Goal: Task Accomplishment & Management: Manage account settings

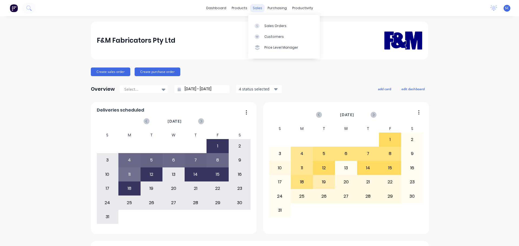
drag, startPoint x: 254, startPoint y: 8, endPoint x: 262, endPoint y: 31, distance: 23.3
click at [254, 9] on div "sales" at bounding box center [257, 8] width 15 height 8
click at [269, 38] on div "Customers" at bounding box center [273, 36] width 19 height 5
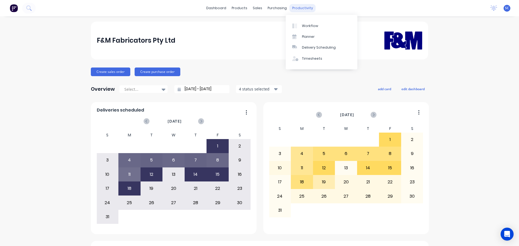
click at [300, 8] on div "productivity" at bounding box center [303, 8] width 26 height 8
click at [293, 8] on div "productivity" at bounding box center [303, 8] width 26 height 8
click at [318, 49] on div "Delivery Scheduling" at bounding box center [319, 47] width 34 height 5
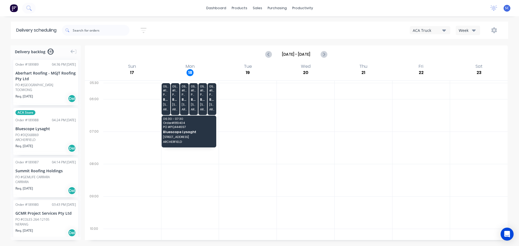
click at [473, 31] on icon "button" at bounding box center [474, 30] width 4 height 2
click at [468, 56] on div "Vehicle" at bounding box center [483, 55] width 54 height 11
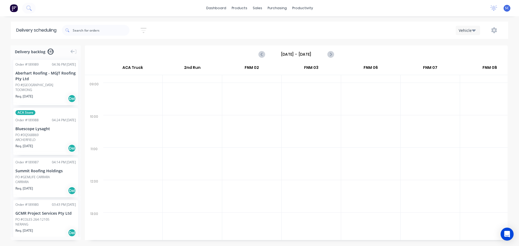
scroll to position [0, 0]
drag, startPoint x: 288, startPoint y: 54, endPoint x: 293, endPoint y: 56, distance: 5.3
click at [291, 55] on input "Sunday - 17/08/25" at bounding box center [297, 54] width 54 height 8
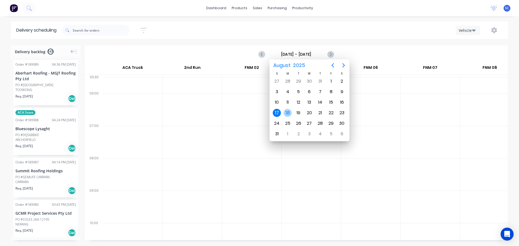
click at [288, 114] on div "18" at bounding box center [288, 113] width 8 height 8
type input "Monday - 18/08/25"
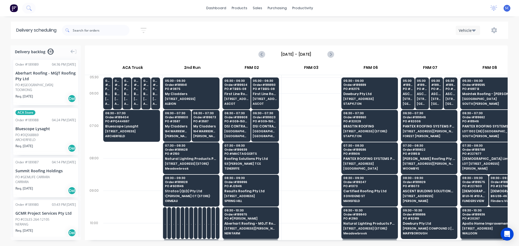
click at [220, 29] on div "Sort by Most recent Created date Required date Order number Customer name Most …" at bounding box center [285, 30] width 446 height 15
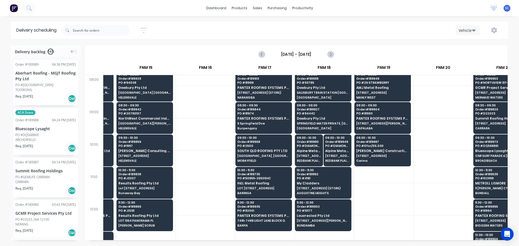
scroll to position [81, 701]
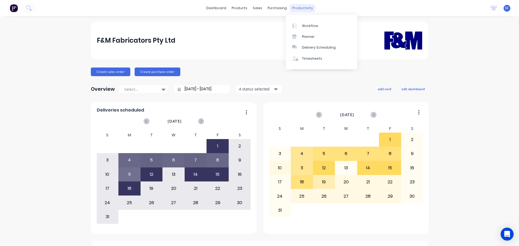
drag, startPoint x: 301, startPoint y: 8, endPoint x: 302, endPoint y: 11, distance: 2.8
click at [301, 8] on div "productivity" at bounding box center [303, 8] width 26 height 8
drag, startPoint x: 319, startPoint y: 49, endPoint x: 334, endPoint y: 49, distance: 14.3
click at [320, 49] on div "Delivery Scheduling" at bounding box center [319, 47] width 34 height 5
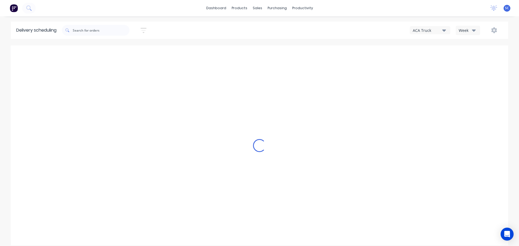
click at [445, 31] on icon "button" at bounding box center [444, 30] width 4 height 6
click at [427, 77] on div "FNM 03" at bounding box center [437, 76] width 54 height 11
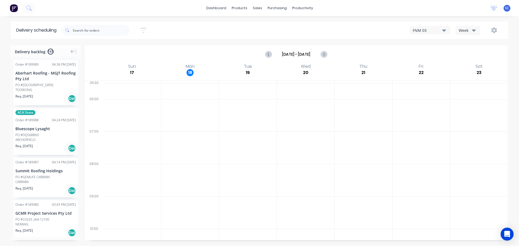
click at [147, 29] on icon "button" at bounding box center [144, 30] width 6 height 7
click at [122, 51] on input at bounding box center [119, 51] width 50 height 8
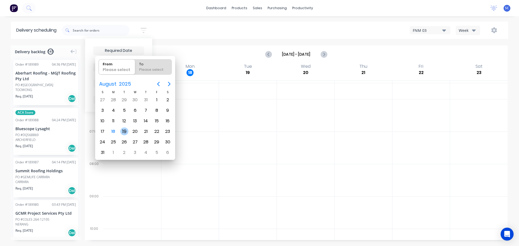
click at [124, 132] on div "19" at bounding box center [124, 132] width 8 height 8
type input "19/08/25"
radio input "false"
radio input "true"
click at [124, 134] on div "19" at bounding box center [124, 132] width 8 height 8
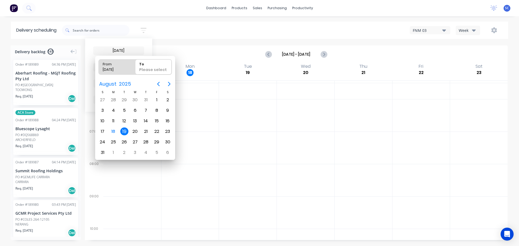
type input "19/08/25 - 19/08/25"
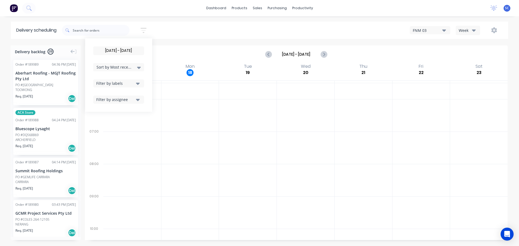
click at [139, 68] on icon at bounding box center [139, 68] width 4 height 2
click at [104, 128] on div "Suburb" at bounding box center [118, 128] width 51 height 10
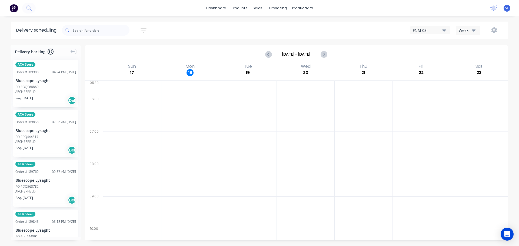
click at [234, 26] on div "19/08/25 - 19/08/25 Sort by Suburb Created date Required date Order number Cust…" at bounding box center [285, 30] width 446 height 15
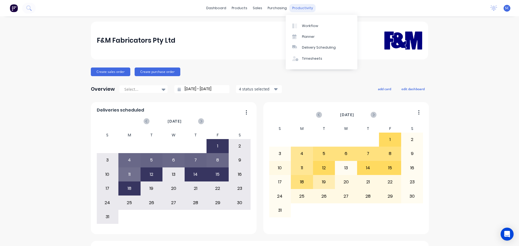
click at [299, 7] on div "productivity" at bounding box center [303, 8] width 26 height 8
click at [310, 47] on div "Delivery Scheduling" at bounding box center [319, 47] width 34 height 5
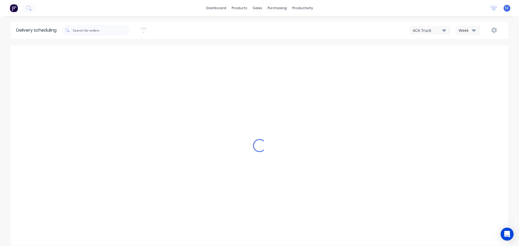
type input "Aug 17 - Aug 23"
click at [437, 30] on div "ACA Truck" at bounding box center [427, 31] width 29 height 6
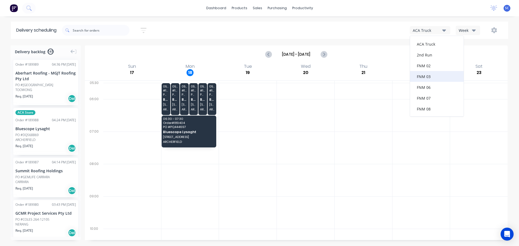
click at [428, 77] on div "FNM 03" at bounding box center [437, 76] width 54 height 11
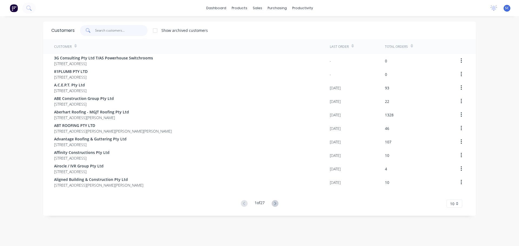
click at [111, 26] on input "text" at bounding box center [121, 30] width 53 height 11
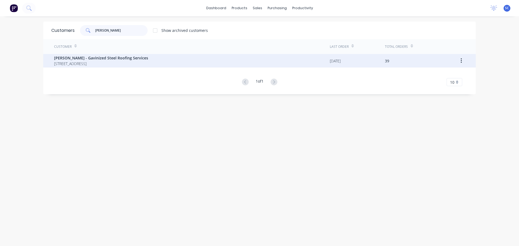
type input "[PERSON_NAME]"
click at [98, 61] on span "[STREET_ADDRESS]" at bounding box center [101, 64] width 94 height 6
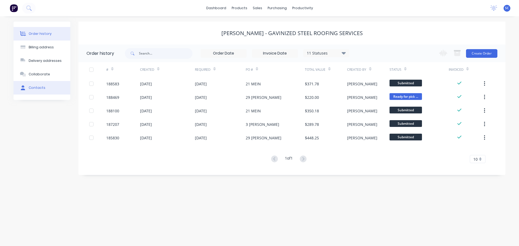
click at [43, 88] on div "Contacts" at bounding box center [37, 87] width 17 height 5
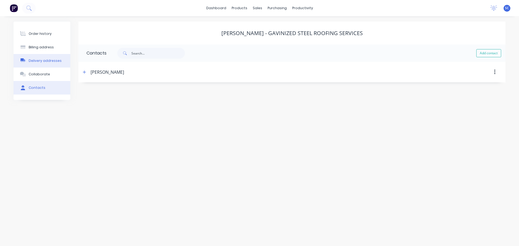
click at [44, 60] on div "Delivery addresses" at bounding box center [45, 60] width 33 height 5
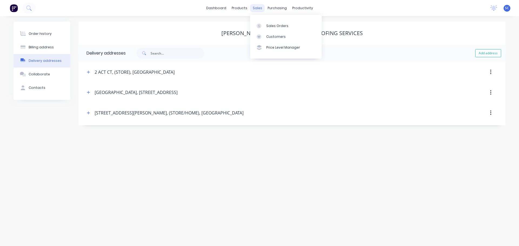
click at [258, 8] on div "sales" at bounding box center [257, 8] width 15 height 8
click at [281, 38] on div "Customers" at bounding box center [275, 36] width 19 height 5
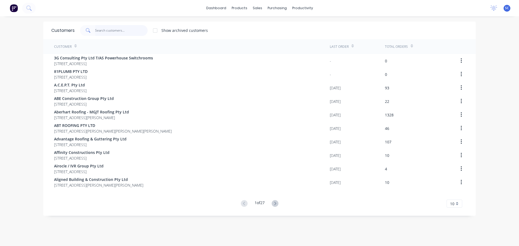
click at [105, 28] on input "text" at bounding box center [121, 30] width 53 height 11
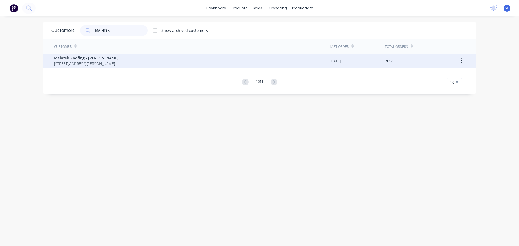
type input "MAINTEK"
click at [81, 62] on span "[STREET_ADDRESS][PERSON_NAME]" at bounding box center [86, 64] width 65 height 6
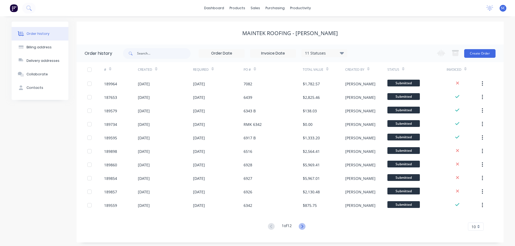
click at [304, 225] on icon at bounding box center [302, 226] width 7 height 7
click at [149, 50] on input "text" at bounding box center [164, 53] width 54 height 11
type input "6443"
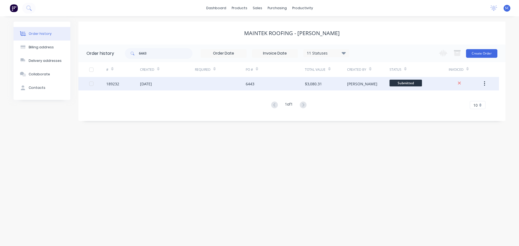
click at [170, 88] on div "[DATE]" at bounding box center [167, 84] width 55 height 14
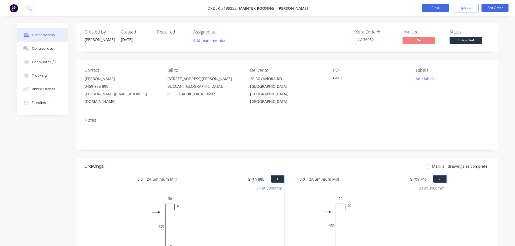
click at [434, 6] on button "Close" at bounding box center [435, 8] width 27 height 8
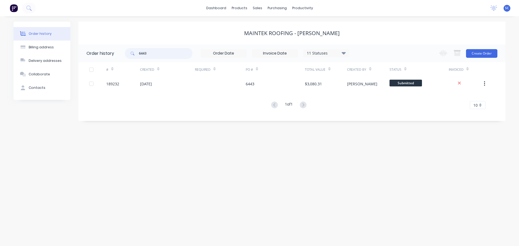
drag, startPoint x: 152, startPoint y: 54, endPoint x: 122, endPoint y: 57, distance: 30.4
click at [122, 57] on header "Order history 6443 11 Statuses Invoice Status Invoiced Not Invoiced Partial Ord…" at bounding box center [291, 54] width 427 height 18
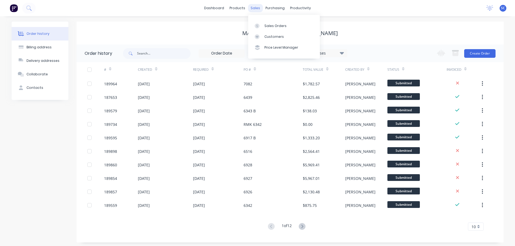
click at [257, 7] on div "sales" at bounding box center [255, 8] width 15 height 8
click at [267, 39] on div "Customers" at bounding box center [273, 36] width 19 height 5
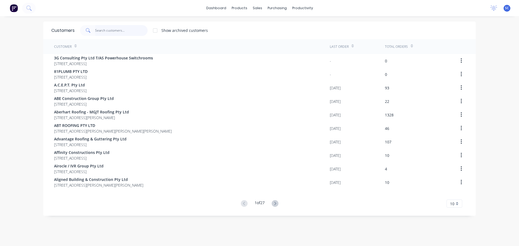
click at [119, 31] on input "text" at bounding box center [121, 30] width 53 height 11
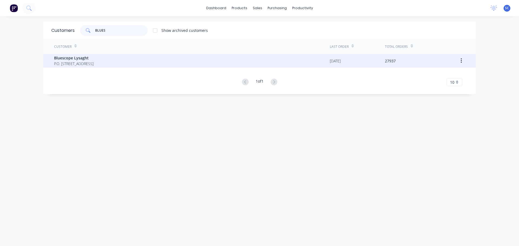
type input "BLUES"
click at [91, 59] on span "Bluescope Lysaght" at bounding box center [73, 58] width 39 height 6
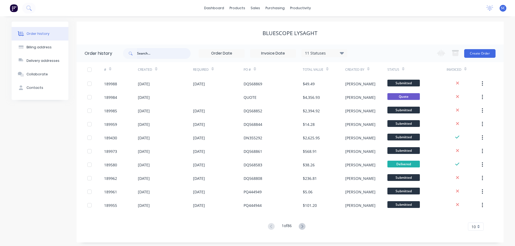
click at [143, 53] on input "text" at bounding box center [164, 53] width 54 height 11
type input "568840"
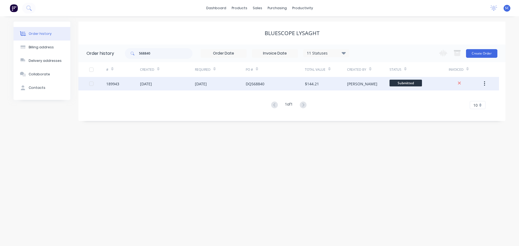
click at [194, 85] on div "15 Aug 2025" at bounding box center [167, 84] width 55 height 14
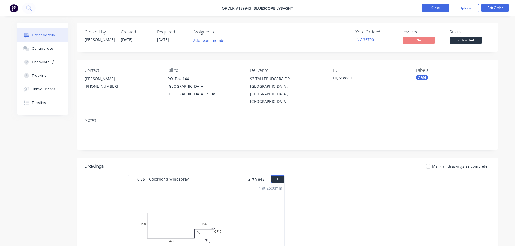
click at [430, 7] on button "Close" at bounding box center [435, 8] width 27 height 8
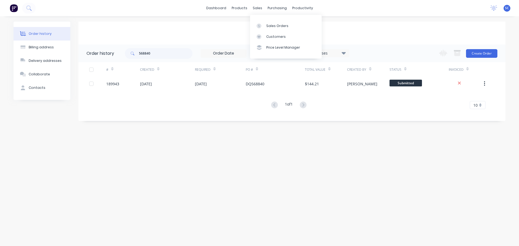
drag, startPoint x: 254, startPoint y: 9, endPoint x: 254, endPoint y: 12, distance: 3.0
click at [254, 9] on div "sales" at bounding box center [257, 8] width 15 height 8
click at [270, 37] on div "Customers" at bounding box center [275, 36] width 19 height 5
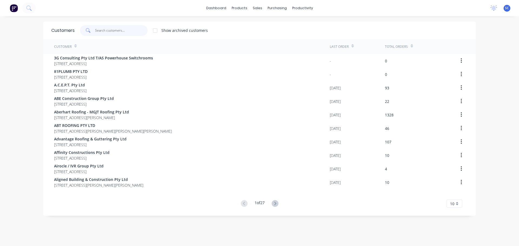
click at [113, 33] on input "text" at bounding box center [121, 30] width 53 height 11
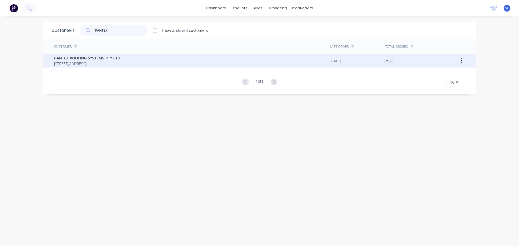
type input "PANTEX"
click at [87, 62] on span "PO BOX 78 NARANGBA Queensland Australia 4504" at bounding box center [87, 64] width 66 height 6
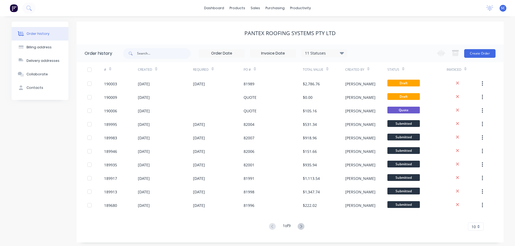
drag, startPoint x: 140, startPoint y: 48, endPoint x: 142, endPoint y: 52, distance: 4.5
click at [141, 52] on div "11 Statuses Invoice Status Invoiced Not Invoiced Partial Order Status All Archi…" at bounding box center [235, 54] width 224 height 18
click at [142, 58] on input "text" at bounding box center [164, 53] width 54 height 11
type input "81"
click at [147, 52] on input "81" at bounding box center [164, 53] width 54 height 11
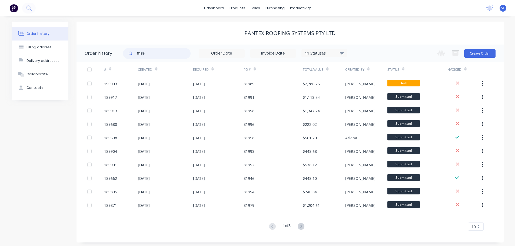
type input "81899"
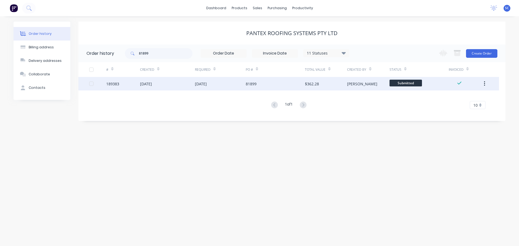
click at [188, 84] on div "08 Aug 2025" at bounding box center [167, 84] width 55 height 14
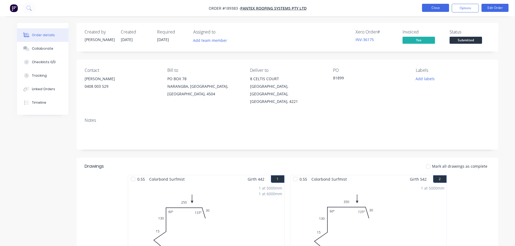
click at [438, 8] on button "Close" at bounding box center [435, 8] width 27 height 8
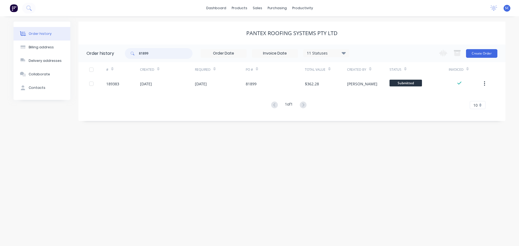
drag, startPoint x: 140, startPoint y: 55, endPoint x: 130, endPoint y: 58, distance: 10.2
click at [130, 58] on div "81899" at bounding box center [159, 53] width 68 height 11
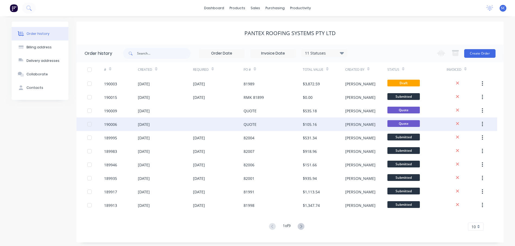
click at [148, 124] on div "18 Aug 2025" at bounding box center [144, 125] width 12 height 6
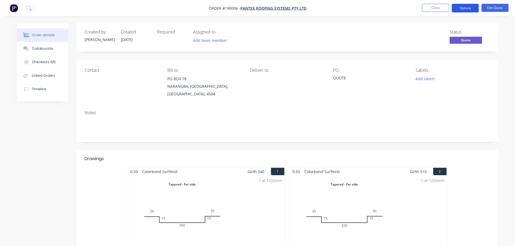
click at [472, 6] on button "Options" at bounding box center [465, 8] width 27 height 9
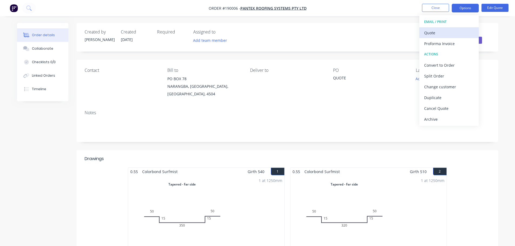
click at [437, 32] on div "Quote" at bounding box center [449, 33] width 50 height 8
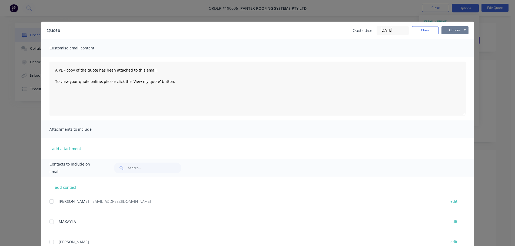
click at [457, 28] on button "Options" at bounding box center [454, 30] width 27 height 8
click at [456, 48] on button "Print" at bounding box center [458, 48] width 35 height 9
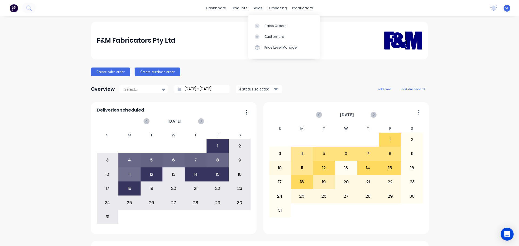
drag, startPoint x: 259, startPoint y: 7, endPoint x: 265, endPoint y: 19, distance: 13.2
click at [259, 7] on div "sales" at bounding box center [257, 8] width 15 height 8
click at [270, 38] on div "Customers" at bounding box center [273, 36] width 19 height 5
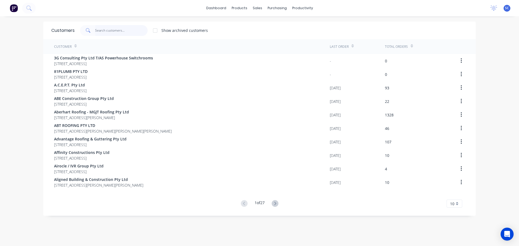
click at [107, 31] on input "text" at bounding box center [121, 30] width 53 height 11
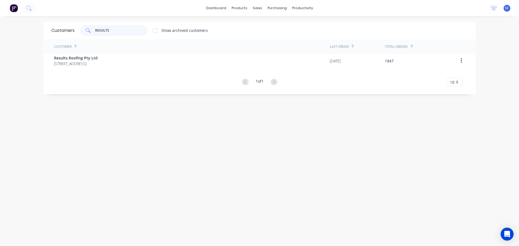
type input "RESULTS"
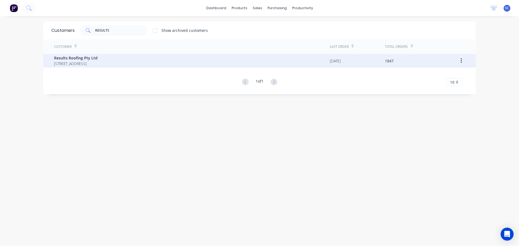
click at [80, 65] on span "71 York Street Coorparoo Queensland Australia 4151" at bounding box center [76, 64] width 44 height 6
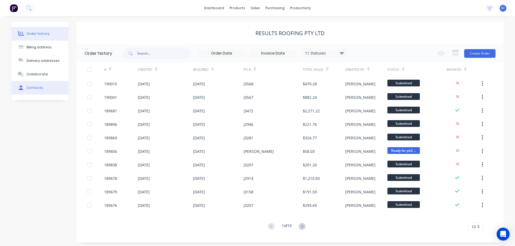
click at [36, 88] on div "Contacts" at bounding box center [34, 87] width 17 height 5
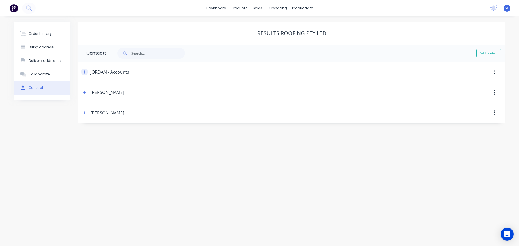
click at [87, 72] on button "button" at bounding box center [84, 72] width 7 height 7
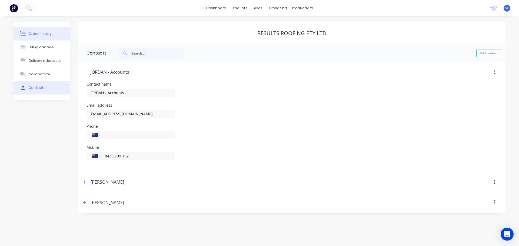
click at [40, 30] on button "Order history" at bounding box center [42, 34] width 57 height 14
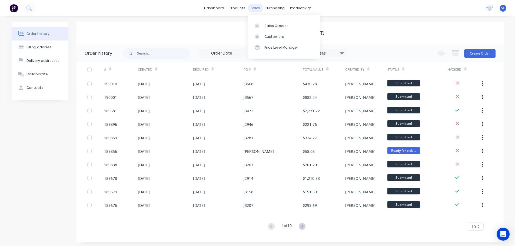
click at [255, 7] on div "sales" at bounding box center [255, 8] width 15 height 8
click at [273, 36] on div "Customers" at bounding box center [273, 36] width 19 height 5
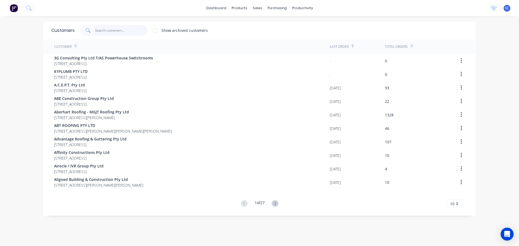
click at [102, 28] on input "text" at bounding box center [121, 30] width 53 height 11
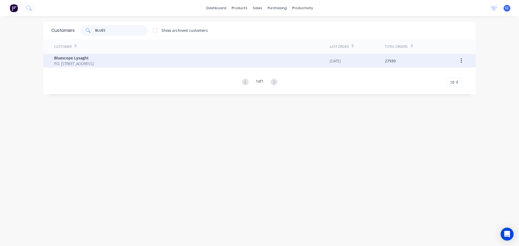
type input "BLUES"
click at [77, 61] on span "P.O. Box 144 Archerfield Australia 4108" at bounding box center [73, 64] width 39 height 6
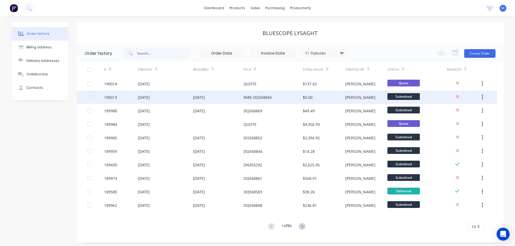
click at [192, 100] on div "18 Aug 2025" at bounding box center [165, 98] width 55 height 14
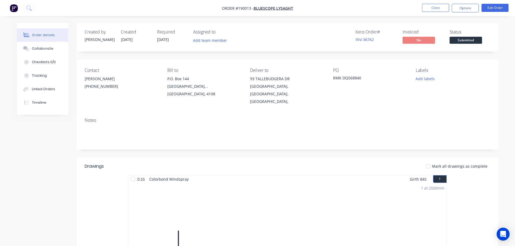
click at [271, 43] on div "Xero Order # INV-36762 Invoiced No Status Submitted" at bounding box center [368, 37] width 243 height 16
click at [440, 8] on button "Close" at bounding box center [435, 8] width 27 height 8
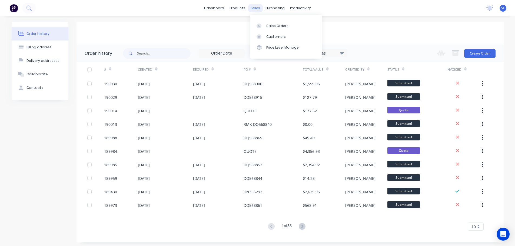
click at [259, 6] on div "sales" at bounding box center [255, 8] width 15 height 8
click at [257, 5] on div "sales" at bounding box center [255, 8] width 15 height 8
click at [276, 36] on div "Customers" at bounding box center [273, 36] width 19 height 5
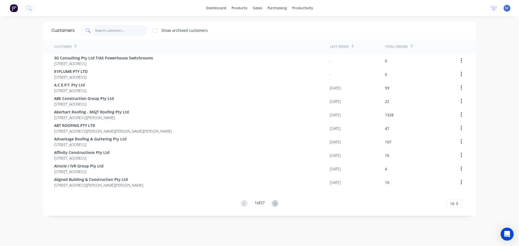
click at [108, 26] on input "text" at bounding box center [121, 30] width 53 height 11
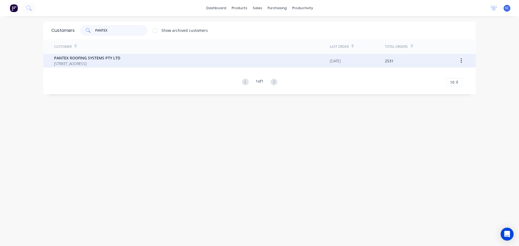
type input "PANTEX"
click at [81, 63] on span "PO BOX 78 NARANGBA Queensland Australia 4504" at bounding box center [87, 64] width 66 height 6
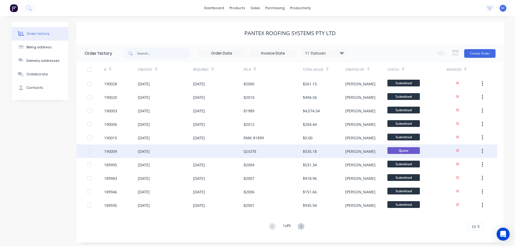
click at [161, 152] on div "[DATE]" at bounding box center [165, 152] width 55 height 14
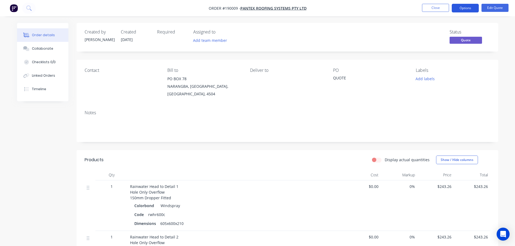
click at [470, 6] on button "Options" at bounding box center [465, 8] width 27 height 9
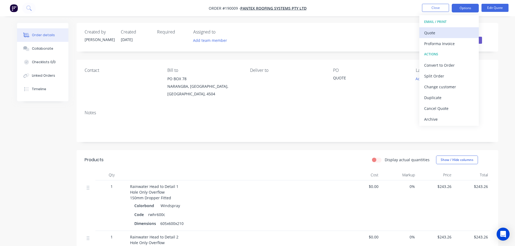
click at [434, 32] on div "Quote" at bounding box center [449, 33] width 50 height 8
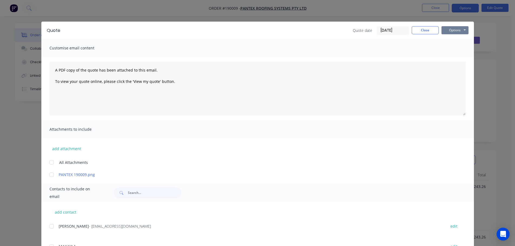
click at [456, 28] on button "Options" at bounding box center [454, 30] width 27 height 8
click at [455, 48] on button "Print" at bounding box center [458, 48] width 35 height 9
click at [421, 33] on button "Close" at bounding box center [425, 30] width 27 height 8
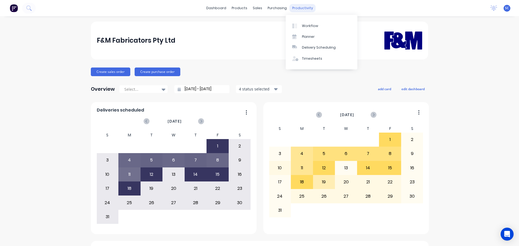
click at [297, 6] on div "productivity" at bounding box center [303, 8] width 26 height 8
click at [320, 46] on div "Delivery Scheduling" at bounding box center [319, 47] width 34 height 5
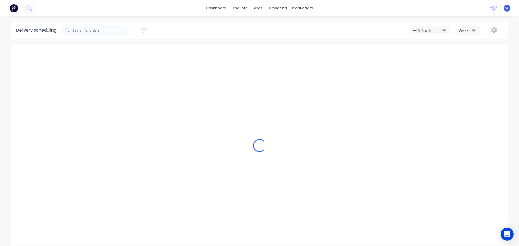
drag, startPoint x: 439, startPoint y: 29, endPoint x: 437, endPoint y: 35, distance: 6.5
click at [438, 29] on div "ACA Truck" at bounding box center [427, 31] width 29 height 6
click at [426, 78] on div "FNM 03" at bounding box center [437, 76] width 54 height 11
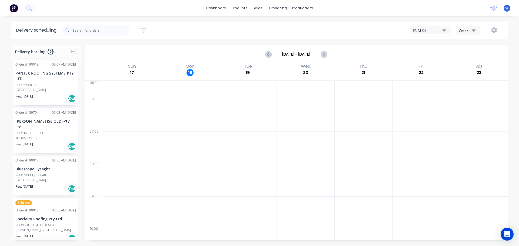
click at [143, 28] on icon "button" at bounding box center [144, 30] width 6 height 5
click at [125, 47] on input at bounding box center [119, 51] width 50 height 8
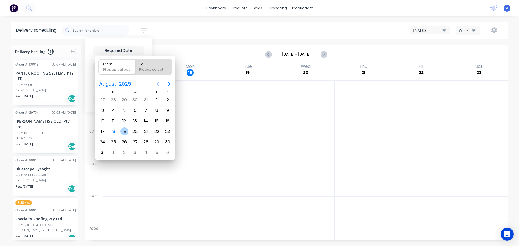
click at [125, 131] on div "19" at bounding box center [124, 132] width 8 height 8
type input "[DATE]"
radio input "false"
radio input "true"
click at [125, 131] on div "19" at bounding box center [124, 132] width 8 height 8
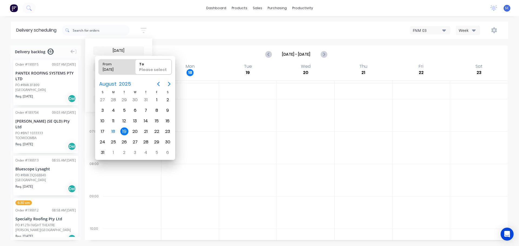
type input "[DATE] - [DATE]"
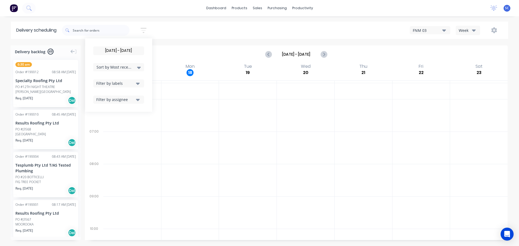
click at [140, 67] on icon at bounding box center [139, 68] width 4 height 2
click at [108, 128] on div "Suburb" at bounding box center [118, 128] width 51 height 10
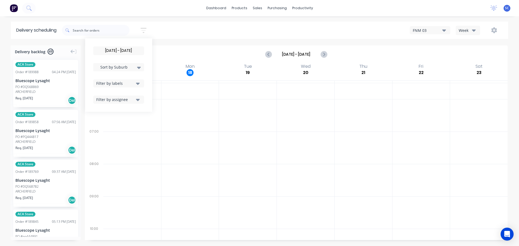
drag, startPoint x: 191, startPoint y: 29, endPoint x: 193, endPoint y: 29, distance: 2.7
click at [191, 29] on div "19/08/25 - 19/08/25 Sort by Suburb Created date Required date Order number Cust…" at bounding box center [285, 30] width 446 height 15
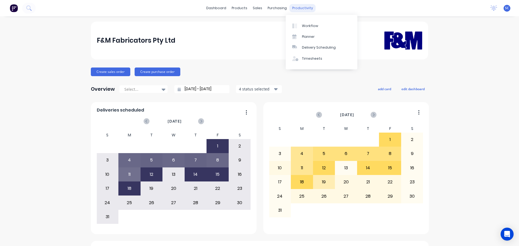
click at [296, 8] on div "productivity" at bounding box center [303, 8] width 26 height 8
click at [308, 48] on div "Delivery Scheduling" at bounding box center [319, 47] width 34 height 5
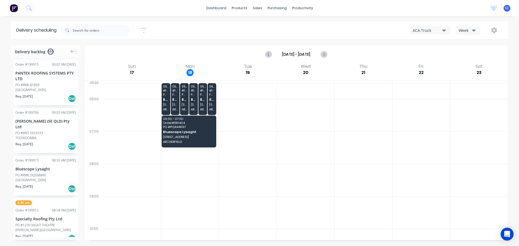
click at [440, 31] on div "ACA Truck" at bounding box center [427, 31] width 29 height 6
click at [431, 74] on div "FNM 03" at bounding box center [437, 76] width 54 height 11
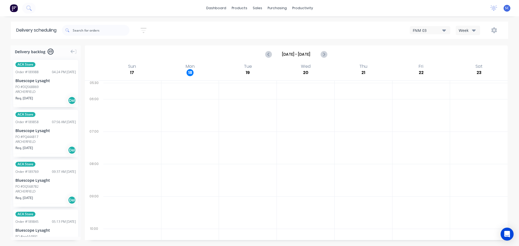
click at [145, 29] on icon "button" at bounding box center [144, 30] width 6 height 7
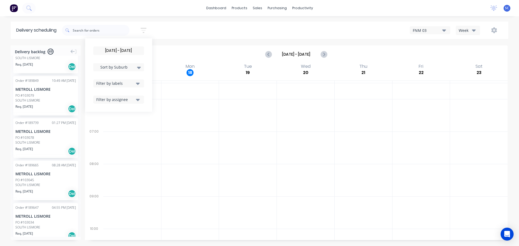
scroll to position [1687, 0]
click at [173, 31] on div "[DATE] - [DATE] Sort by Suburb Created date Required date Order number Customer…" at bounding box center [285, 30] width 446 height 15
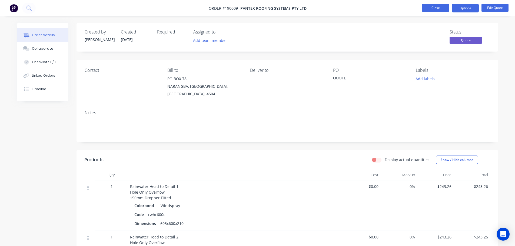
click at [432, 6] on button "Close" at bounding box center [435, 8] width 27 height 8
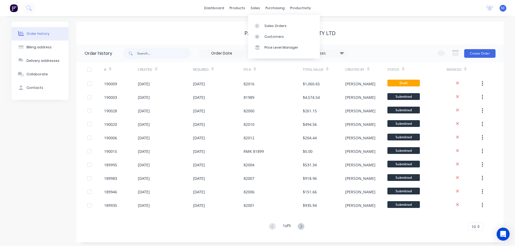
drag, startPoint x: 253, startPoint y: 9, endPoint x: 256, endPoint y: 15, distance: 7.0
click at [254, 9] on div "sales" at bounding box center [255, 8] width 15 height 8
click at [271, 36] on div "Customers" at bounding box center [273, 36] width 19 height 5
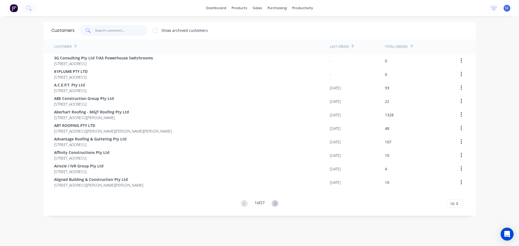
click at [106, 28] on input "text" at bounding box center [121, 30] width 53 height 11
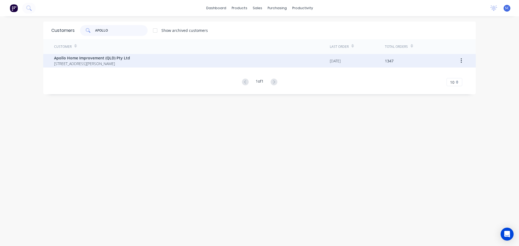
type input "APOLLO"
click at [88, 59] on span "Apollo Home Improvement (QLD) Pty Ltd" at bounding box center [92, 58] width 76 height 6
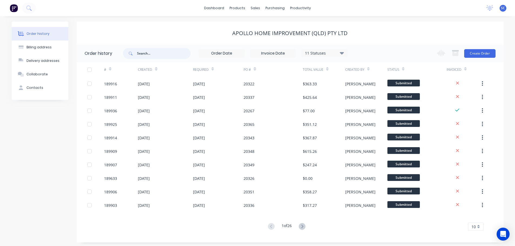
click at [150, 56] on input "text" at bounding box center [164, 53] width 54 height 11
type input "20060"
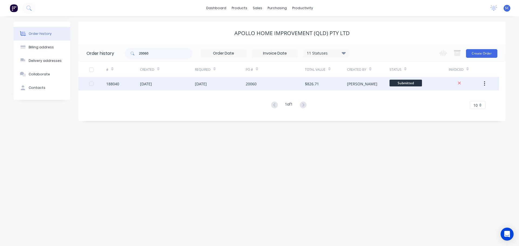
click at [174, 85] on div "28 Jul 2025" at bounding box center [167, 84] width 55 height 14
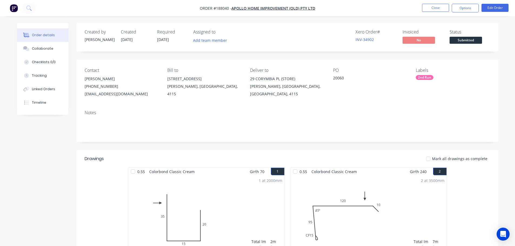
click at [164, 39] on span "[DATE]" at bounding box center [163, 39] width 12 height 5
click at [498, 8] on button "Edit Order" at bounding box center [494, 8] width 27 height 8
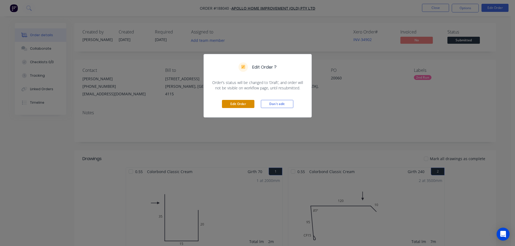
click at [247, 105] on button "Edit Order" at bounding box center [238, 104] width 32 height 8
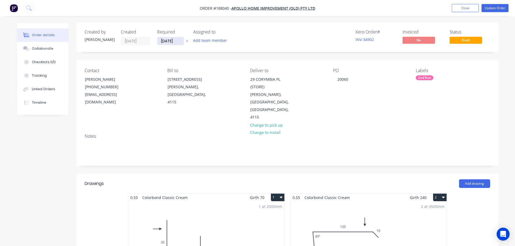
click at [168, 42] on input "[DATE]" at bounding box center [170, 41] width 26 height 8
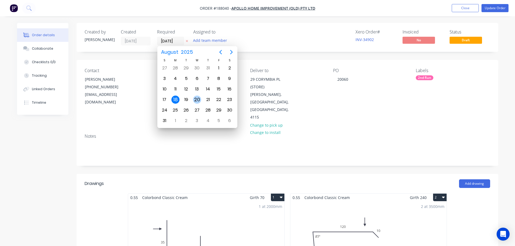
click at [196, 99] on div "20" at bounding box center [197, 100] width 8 height 8
type input "[DATE]"
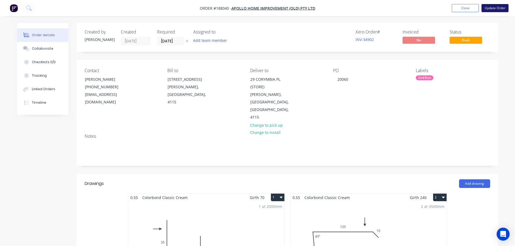
click at [491, 8] on button "Update Order" at bounding box center [494, 8] width 27 height 8
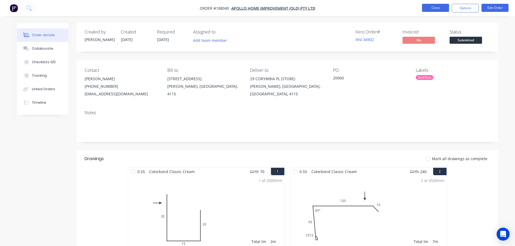
click at [433, 8] on button "Close" at bounding box center [435, 8] width 27 height 8
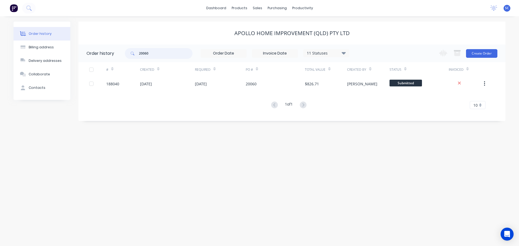
drag, startPoint x: 164, startPoint y: 50, endPoint x: 191, endPoint y: 56, distance: 27.9
click at [121, 53] on header "Order history 20060 11 Statuses Invoice Status Invoiced Not Invoiced Partial Or…" at bounding box center [291, 54] width 427 height 18
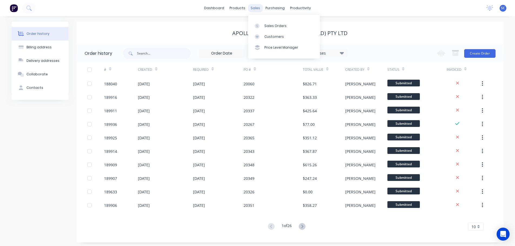
click at [257, 8] on div "sales" at bounding box center [255, 8] width 15 height 8
click at [274, 36] on div "Customers" at bounding box center [273, 36] width 19 height 5
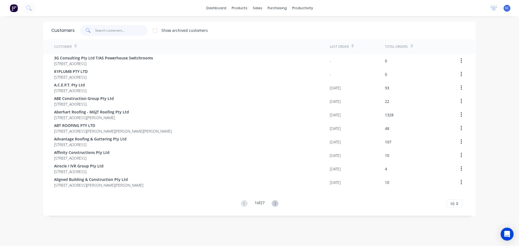
click at [116, 32] on input "text" at bounding box center [121, 30] width 53 height 11
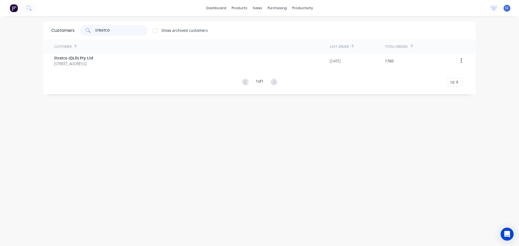
type input "STRATCO"
click at [78, 53] on div "Customer" at bounding box center [192, 46] width 276 height 15
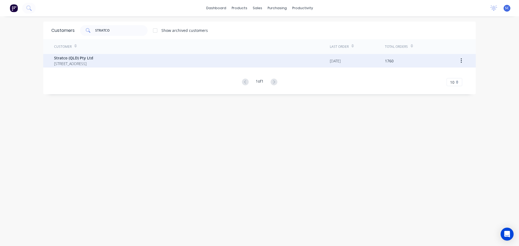
click at [76, 58] on span "Stratco (QLD) Pty Ltd" at bounding box center [73, 58] width 39 height 6
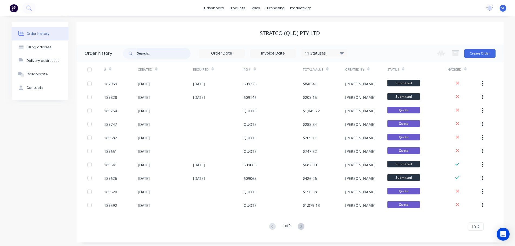
click at [145, 50] on input "text" at bounding box center [164, 53] width 54 height 11
type input "189521"
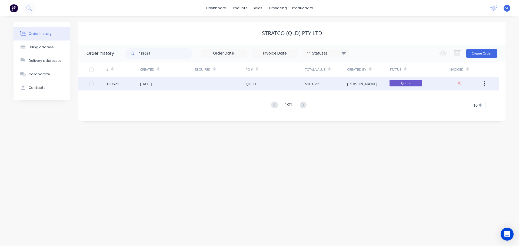
click at [152, 84] on div "11 Aug 2025" at bounding box center [146, 84] width 12 height 6
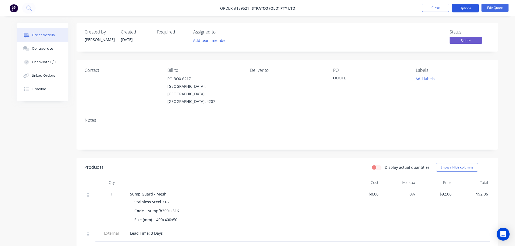
click at [471, 7] on button "Options" at bounding box center [465, 8] width 27 height 9
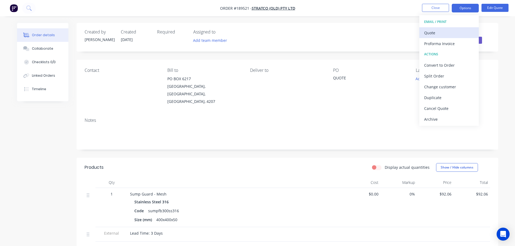
click at [437, 33] on div "Quote" at bounding box center [449, 33] width 50 height 8
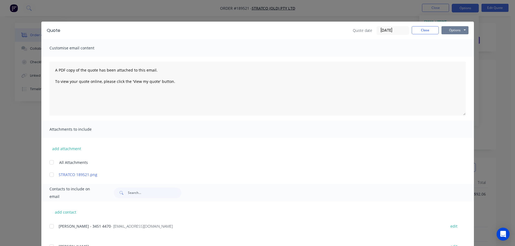
click at [454, 28] on button "Options" at bounding box center [454, 30] width 27 height 8
click at [455, 49] on button "Print" at bounding box center [458, 48] width 35 height 9
click at [428, 30] on button "Close" at bounding box center [425, 30] width 27 height 8
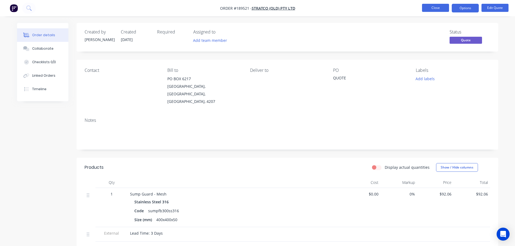
click at [437, 6] on button "Close" at bounding box center [435, 8] width 27 height 8
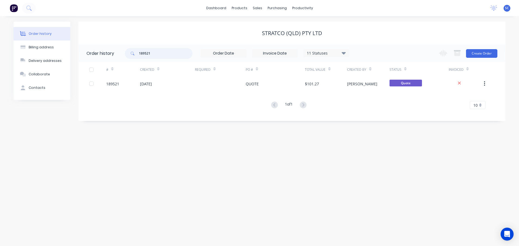
drag, startPoint x: 152, startPoint y: 55, endPoint x: 135, endPoint y: 55, distance: 17.8
click at [135, 55] on div "189521" at bounding box center [159, 53] width 68 height 11
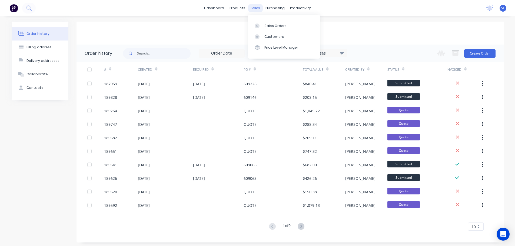
click at [258, 7] on div "sales" at bounding box center [255, 8] width 15 height 8
click at [272, 32] on link "Customers" at bounding box center [284, 36] width 72 height 11
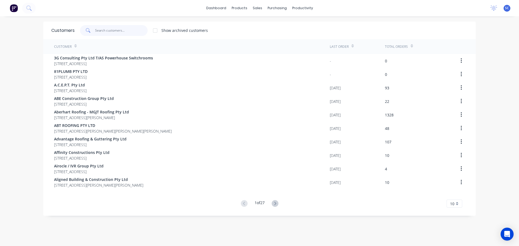
click at [121, 34] on input "text" at bounding box center [121, 30] width 53 height 11
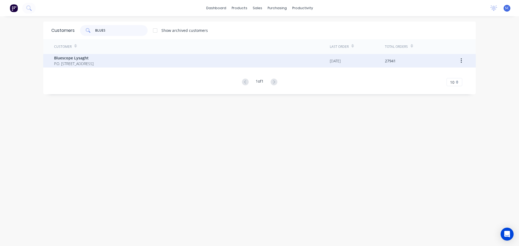
type input "BLUES"
click at [93, 62] on span "P.O. Box 144 Archerfield Australia 4108" at bounding box center [73, 64] width 39 height 6
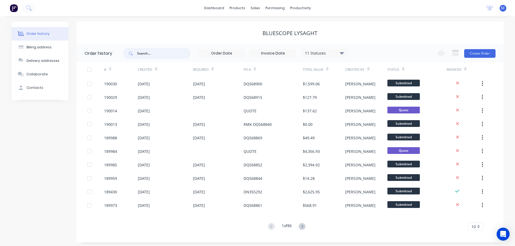
click at [161, 49] on input "text" at bounding box center [164, 53] width 54 height 11
type input "189985"
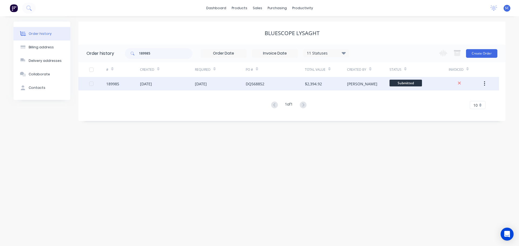
click at [202, 84] on div "18 Aug 2025" at bounding box center [201, 84] width 12 height 6
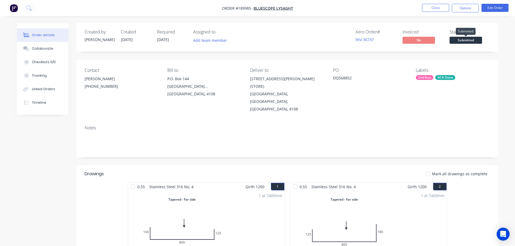
click at [469, 43] on span "Submitted" at bounding box center [466, 40] width 32 height 7
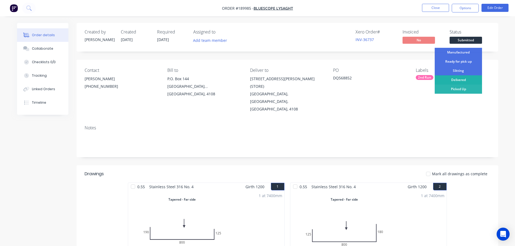
click at [463, 80] on div "Delivered" at bounding box center [458, 79] width 47 height 9
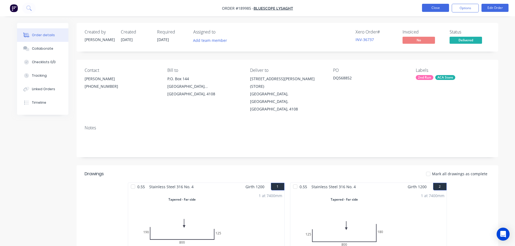
click at [435, 8] on button "Close" at bounding box center [435, 8] width 27 height 8
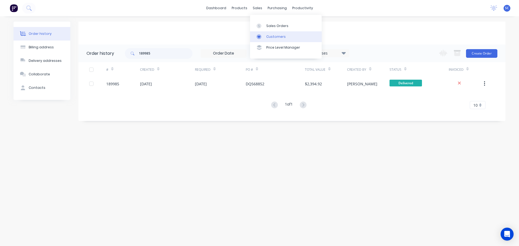
click at [272, 31] on link "Sales Orders" at bounding box center [286, 25] width 72 height 11
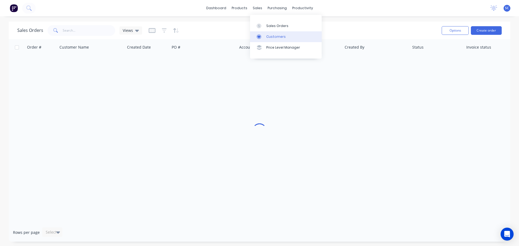
click at [267, 35] on div "Customers" at bounding box center [275, 36] width 19 height 5
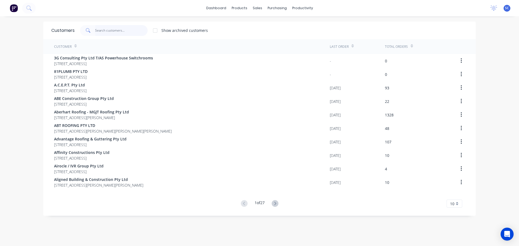
click at [122, 29] on input "text" at bounding box center [121, 30] width 53 height 11
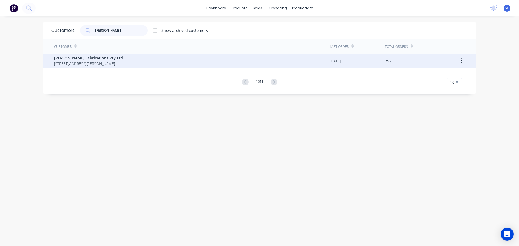
type input "steelman"
click at [117, 55] on div "Steelman Fabrications Pty Ltd PO Box 101 Hamilton Brisbane Queensland Australia…" at bounding box center [192, 61] width 276 height 14
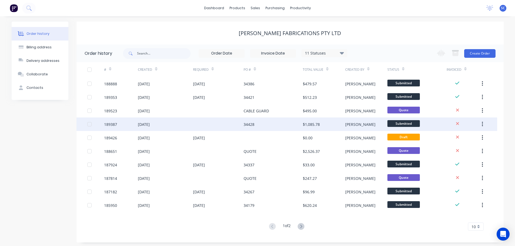
click at [127, 125] on div "189387" at bounding box center [121, 125] width 34 height 14
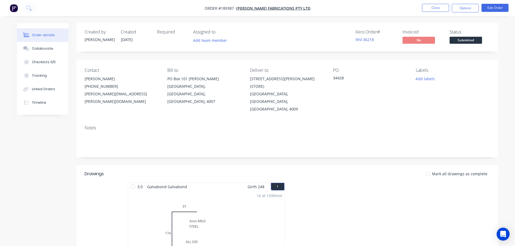
drag, startPoint x: 192, startPoint y: 148, endPoint x: 186, endPoint y: 146, distance: 6.5
click at [191, 147] on div "Created by Michael Created 11/08/25 Required Assigned to Add team member Xero O…" at bounding box center [288, 195] width 422 height 344
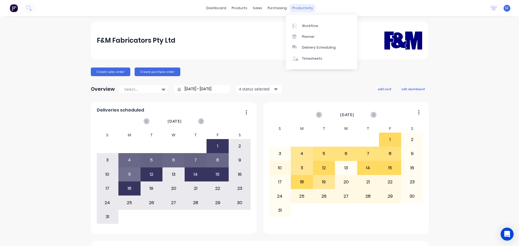
click at [300, 6] on div "productivity" at bounding box center [303, 8] width 26 height 8
click at [317, 46] on div "Delivery Scheduling" at bounding box center [319, 47] width 34 height 5
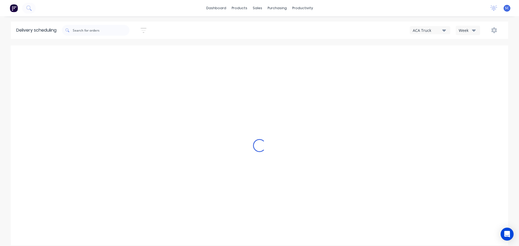
click at [471, 29] on div "Week" at bounding box center [467, 31] width 16 height 6
click at [467, 56] on div "Vehicle" at bounding box center [483, 55] width 54 height 11
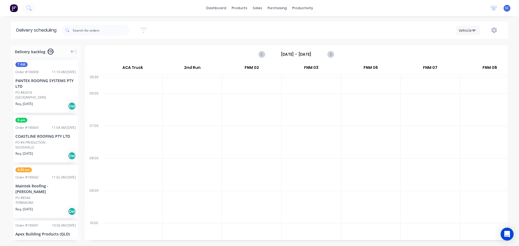
click at [285, 54] on input "Sunday - 17/08/25" at bounding box center [297, 54] width 54 height 8
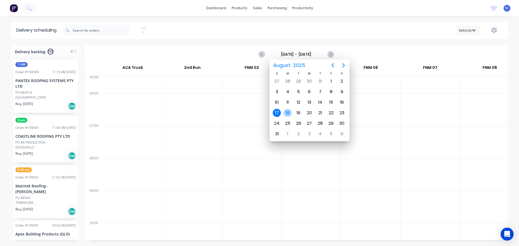
click at [288, 113] on div "18" at bounding box center [288, 113] width 8 height 8
type input "Monday - 18/08/25"
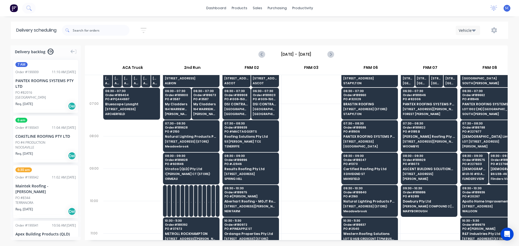
scroll to position [81, 0]
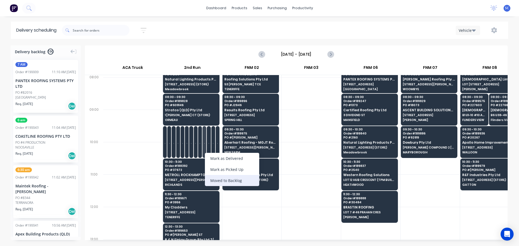
click at [215, 180] on div "Moved to Backlog" at bounding box center [232, 180] width 54 height 11
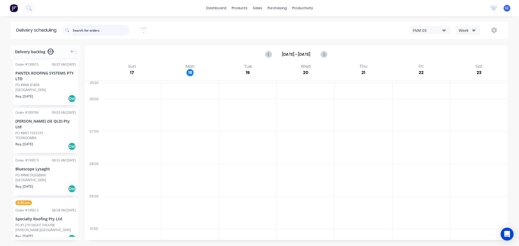
click at [84, 31] on input "text" at bounding box center [101, 30] width 57 height 11
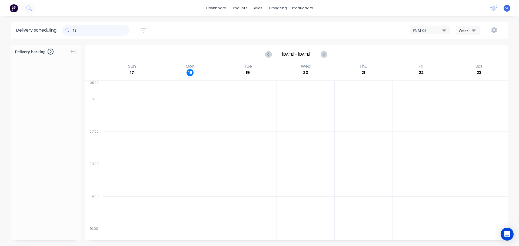
type input "1"
click at [147, 29] on icon "button" at bounding box center [144, 30] width 6 height 7
click at [42, 118] on div at bounding box center [46, 146] width 70 height 181
click at [95, 28] on input "189985" at bounding box center [101, 30] width 57 height 11
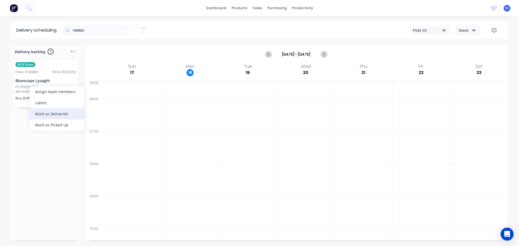
click at [54, 113] on div "Mark as Delivered" at bounding box center [57, 113] width 54 height 11
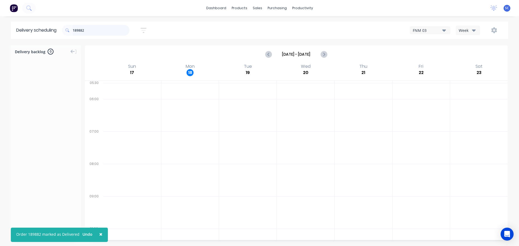
click at [87, 31] on input "189882" at bounding box center [101, 30] width 57 height 11
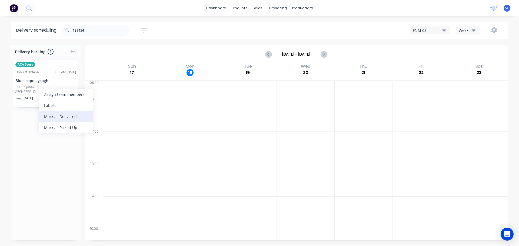
click at [56, 115] on div "Mark as Delivered" at bounding box center [66, 116] width 54 height 11
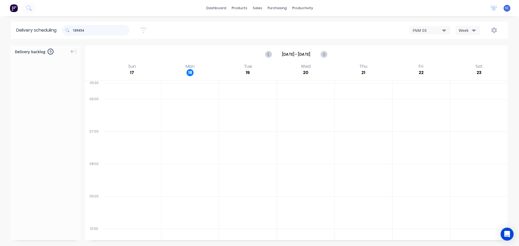
click at [91, 29] on input "189454" at bounding box center [101, 30] width 57 height 11
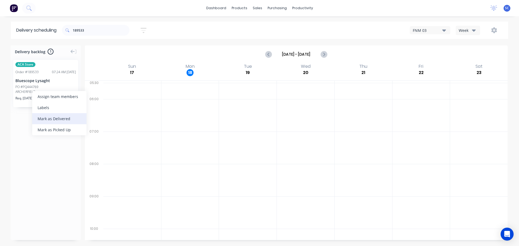
click at [58, 118] on div "Mark as Delivered" at bounding box center [59, 118] width 54 height 11
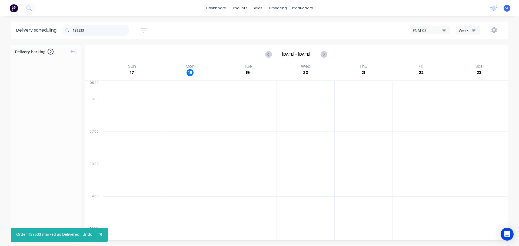
click at [90, 31] on input "189533" at bounding box center [101, 30] width 57 height 11
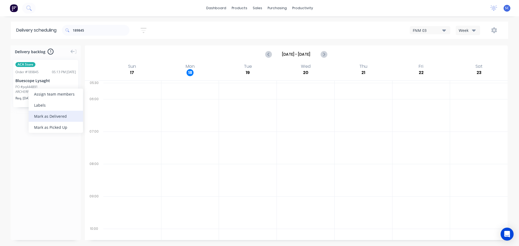
click at [50, 115] on div "Mark as Delivered" at bounding box center [56, 116] width 54 height 11
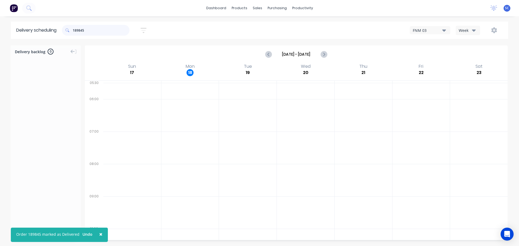
click at [93, 29] on input "189845" at bounding box center [101, 30] width 57 height 11
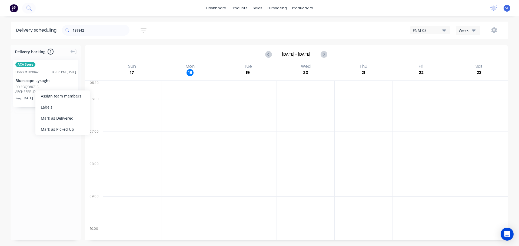
click at [57, 117] on div "Mark as Delivered" at bounding box center [62, 118] width 54 height 11
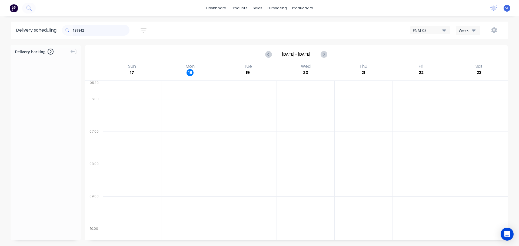
click at [102, 31] on input "189842" at bounding box center [101, 30] width 57 height 11
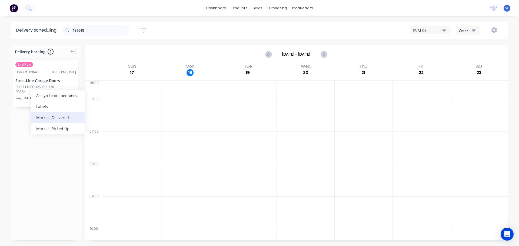
click at [60, 118] on div "Mark as Delivered" at bounding box center [58, 117] width 54 height 11
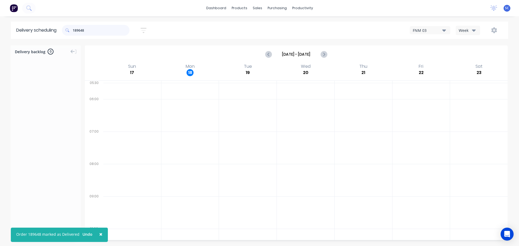
click at [99, 34] on input "189648" at bounding box center [101, 30] width 57 height 11
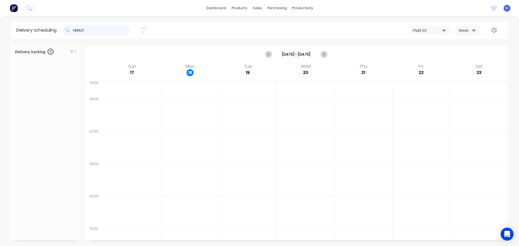
click at [99, 26] on input "189927" at bounding box center [101, 30] width 57 height 11
click at [45, 111] on div "Mark as Delivered" at bounding box center [48, 111] width 54 height 11
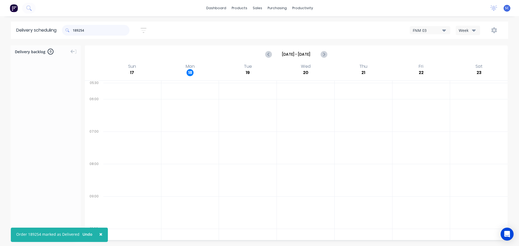
click at [89, 31] on input "189254" at bounding box center [101, 30] width 57 height 11
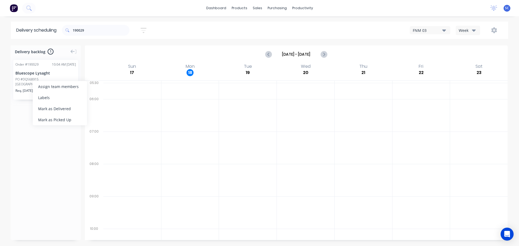
click at [52, 109] on div "Mark as Delivered" at bounding box center [60, 108] width 54 height 11
click at [89, 31] on input "190029" at bounding box center [101, 30] width 57 height 11
click at [54, 109] on div "Mark as Delivered" at bounding box center [56, 110] width 54 height 11
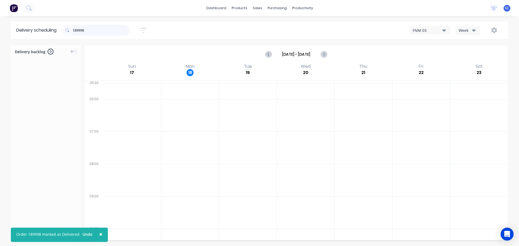
click at [97, 28] on input "189998" at bounding box center [101, 30] width 57 height 11
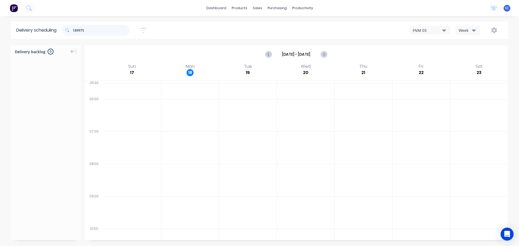
click at [87, 33] on input "189975" at bounding box center [101, 30] width 57 height 11
click at [84, 29] on input "189975" at bounding box center [101, 30] width 57 height 11
click at [55, 112] on div "Mark as Delivered" at bounding box center [59, 110] width 54 height 11
click at [87, 32] on input "190013" at bounding box center [101, 30] width 57 height 11
drag, startPoint x: 24, startPoint y: 81, endPoint x: 28, endPoint y: 82, distance: 3.8
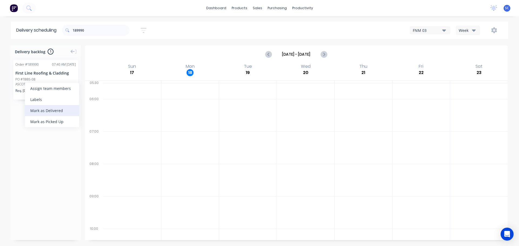
click at [52, 107] on div "Mark as Delivered" at bounding box center [52, 110] width 54 height 11
click at [87, 31] on input "189990" at bounding box center [101, 30] width 57 height 11
drag, startPoint x: 23, startPoint y: 81, endPoint x: 26, endPoint y: 82, distance: 2.8
click at [42, 106] on div "Mark as Delivered" at bounding box center [51, 110] width 54 height 11
click at [89, 31] on input "190015" at bounding box center [101, 30] width 57 height 11
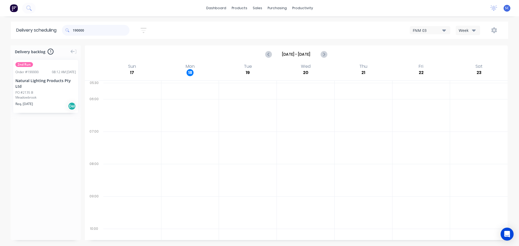
type input "190000"
click at [47, 122] on div "Mark as Delivered" at bounding box center [55, 120] width 54 height 11
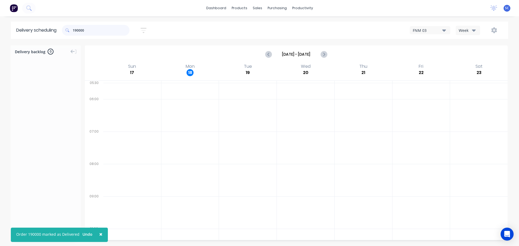
drag, startPoint x: 95, startPoint y: 31, endPoint x: 52, endPoint y: 33, distance: 43.6
click at [52, 33] on header "Delivery scheduling 190000 Sort by Most recent Created date Required date Order…" at bounding box center [259, 30] width 497 height 17
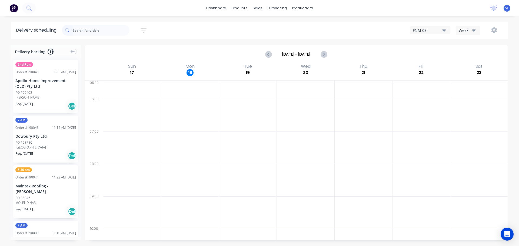
click at [145, 31] on icon "button" at bounding box center [143, 30] width 4 height 1
drag, startPoint x: 132, startPoint y: 49, endPoint x: 134, endPoint y: 69, distance: 20.2
click at [132, 50] on input at bounding box center [119, 51] width 50 height 8
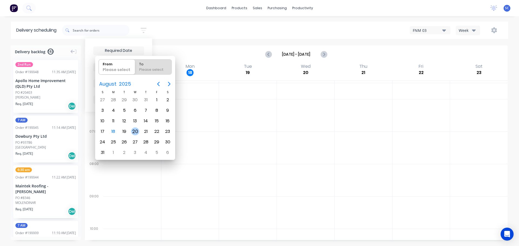
click at [135, 131] on div "20" at bounding box center [135, 132] width 8 height 8
type input "[DATE]"
radio input "false"
radio input "true"
click at [135, 131] on div "20" at bounding box center [135, 132] width 8 height 8
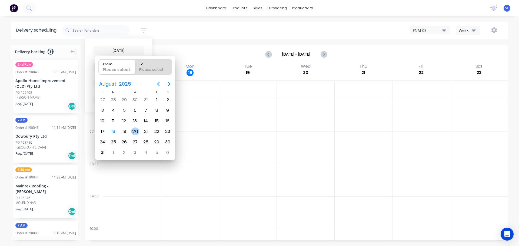
type input "20/08/25 - 20/08/25"
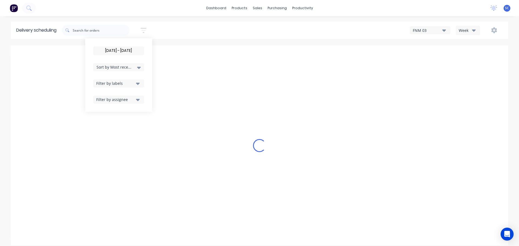
click at [122, 85] on div "Filter by labels" at bounding box center [115, 84] width 38 height 6
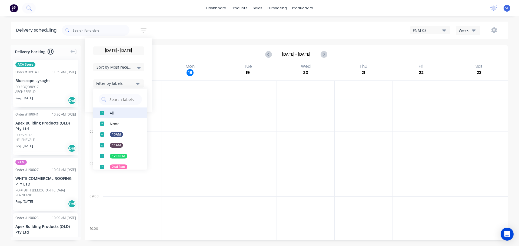
drag, startPoint x: 105, startPoint y: 123, endPoint x: 104, endPoint y: 109, distance: 13.8
click at [104, 123] on div "button" at bounding box center [102, 123] width 11 height 11
drag, startPoint x: 115, startPoint y: 68, endPoint x: 119, endPoint y: 70, distance: 4.6
click at [116, 68] on span "Sort by Most recent" at bounding box center [114, 67] width 35 height 6
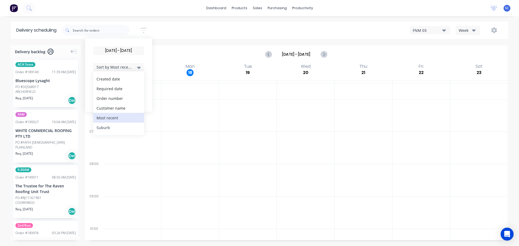
click at [109, 126] on div "Suburb" at bounding box center [118, 128] width 51 height 10
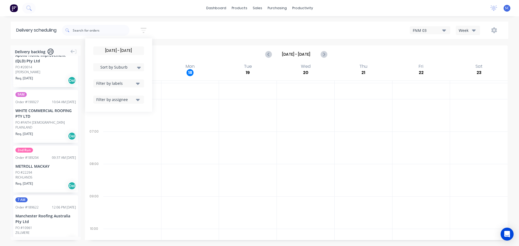
scroll to position [895, 0]
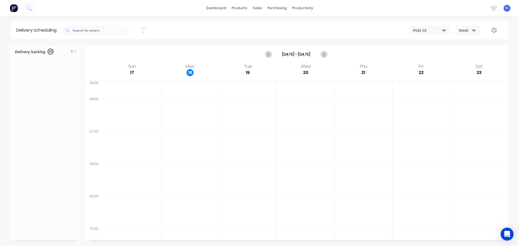
scroll to position [1687, 0]
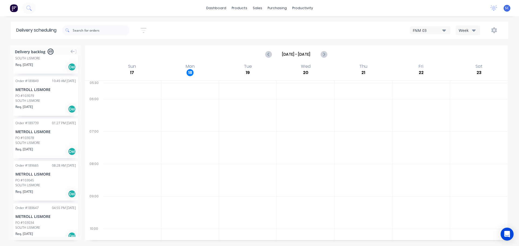
drag, startPoint x: 470, startPoint y: 31, endPoint x: 475, endPoint y: 34, distance: 6.6
click at [471, 31] on div "Week" at bounding box center [467, 31] width 16 height 6
click at [357, 40] on div "Delivery scheduling [DATE] - [DATE] Sort by Suburb Created date Required date O…" at bounding box center [259, 134] width 519 height 225
click at [143, 31] on icon "button" at bounding box center [144, 30] width 6 height 7
click at [124, 51] on input "[DATE] - [DATE]" at bounding box center [119, 51] width 50 height 8
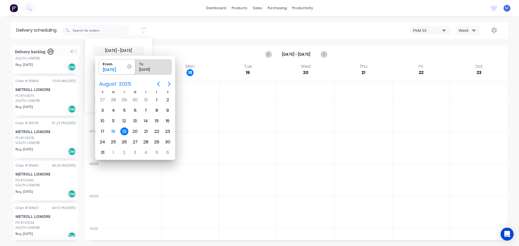
click at [125, 134] on div "19" at bounding box center [124, 132] width 8 height 8
radio input "false"
radio input "true"
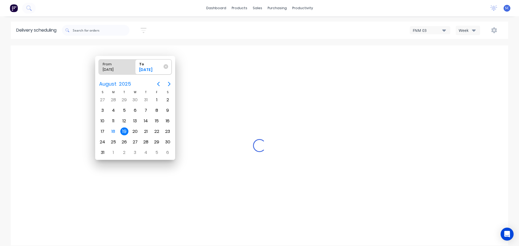
click at [124, 132] on div "19" at bounding box center [124, 132] width 8 height 8
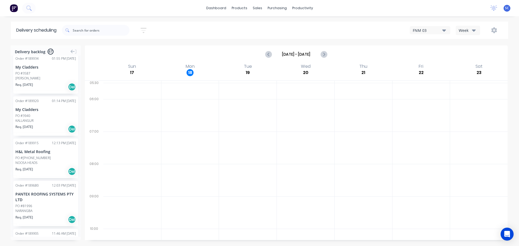
scroll to position [1697, 0]
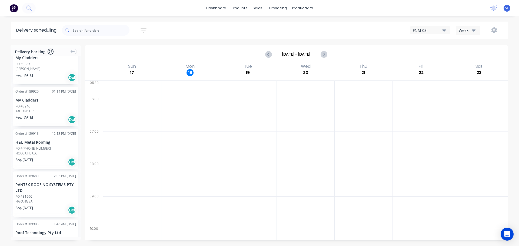
click at [145, 30] on icon "button" at bounding box center [144, 30] width 6 height 7
drag, startPoint x: 111, startPoint y: 66, endPoint x: 114, endPoint y: 71, distance: 4.7
click at [112, 67] on span "Sort by Suburb" at bounding box center [114, 67] width 35 height 6
click at [108, 129] on div "Suburb" at bounding box center [118, 128] width 51 height 10
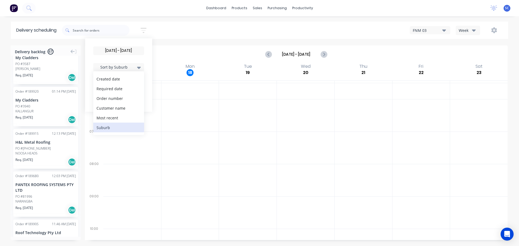
scroll to position [1733, 0]
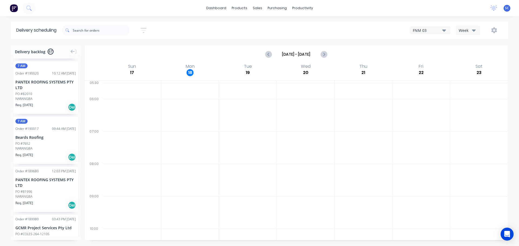
click at [172, 30] on div "[DATE] - [DATE] Sort by Suburb Created date Required date Order number Customer…" at bounding box center [285, 30] width 446 height 15
click at [145, 27] on icon "button" at bounding box center [144, 30] width 6 height 7
drag, startPoint x: 140, startPoint y: 84, endPoint x: 138, endPoint y: 88, distance: 3.8
click at [139, 85] on icon "button" at bounding box center [138, 84] width 4 height 2
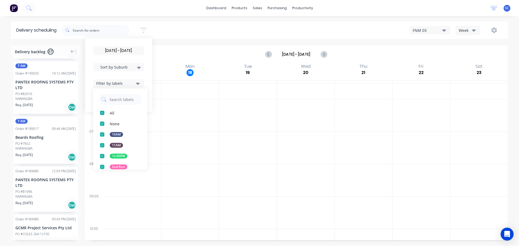
click at [103, 167] on div "button" at bounding box center [102, 167] width 11 height 11
click at [149, 161] on div at bounding box center [132, 148] width 58 height 32
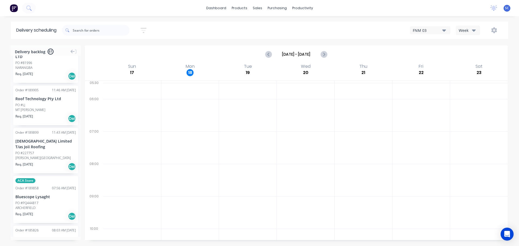
scroll to position [1725, 0]
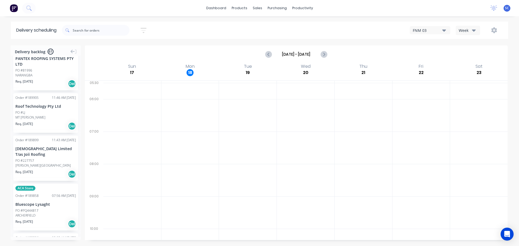
click at [144, 28] on icon "button" at bounding box center [144, 30] width 6 height 5
click at [140, 82] on icon "button" at bounding box center [138, 84] width 4 height 6
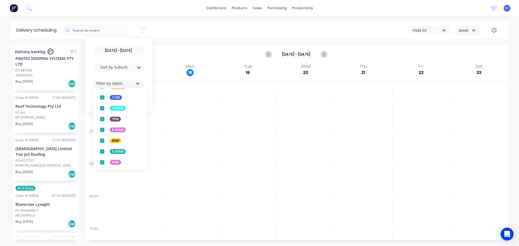
scroll to position [142, 0]
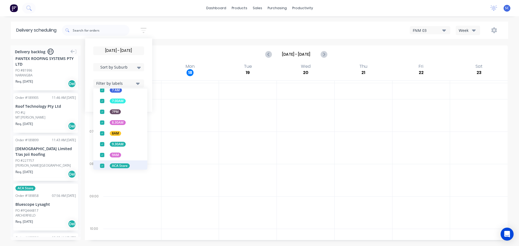
click at [102, 167] on div "button" at bounding box center [102, 166] width 11 height 11
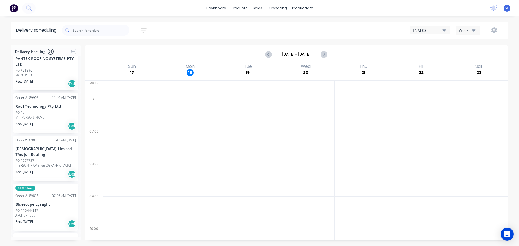
click at [174, 34] on div "[DATE] - [DATE] Sort by Suburb Created date Required date Order number Customer…" at bounding box center [285, 30] width 446 height 15
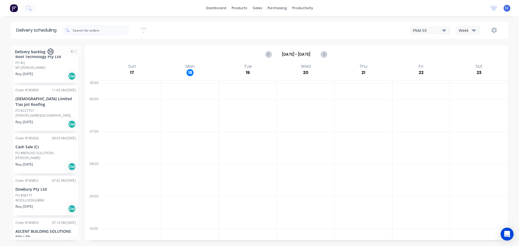
click at [147, 28] on icon "button" at bounding box center [144, 30] width 6 height 5
drag, startPoint x: 126, startPoint y: 84, endPoint x: 126, endPoint y: 88, distance: 4.6
click at [126, 84] on div "Filter by labels" at bounding box center [115, 84] width 38 height 6
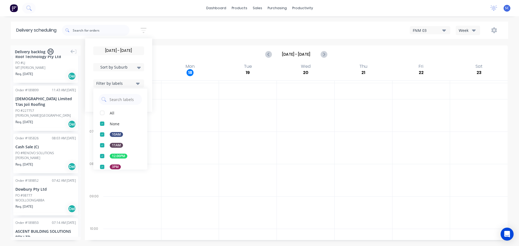
drag, startPoint x: 105, startPoint y: 113, endPoint x: 148, endPoint y: 106, distance: 43.6
click at [106, 114] on div "button" at bounding box center [102, 113] width 11 height 11
click at [189, 32] on div "[DATE] - [DATE] Sort by Suburb Created date Required date Order number Customer…" at bounding box center [285, 30] width 446 height 15
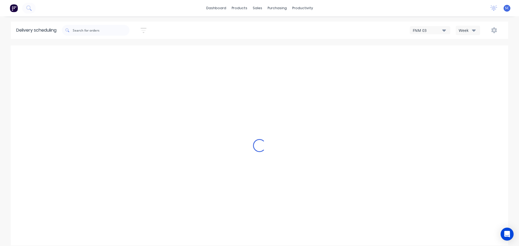
scroll to position [1733, 0]
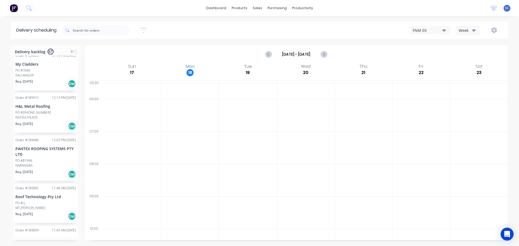
click at [188, 26] on div "[DATE] - [DATE] Sort by Suburb Created date Required date Order number Customer…" at bounding box center [285, 30] width 446 height 15
click at [144, 26] on button "button" at bounding box center [143, 30] width 17 height 11
click at [111, 49] on input "[DATE] - [DATE]" at bounding box center [119, 51] width 50 height 8
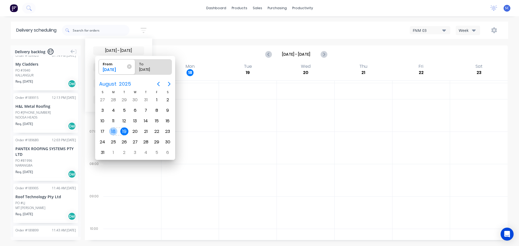
click at [118, 130] on div "18" at bounding box center [113, 132] width 11 height 10
type input "18/08/25 - 19/08/25"
radio input "false"
radio input "true"
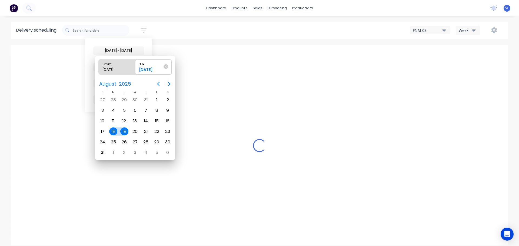
click at [118, 69] on div "[DATE]" at bounding box center [115, 71] width 28 height 8
click at [99, 69] on input "From 18/08/25" at bounding box center [99, 66] width 0 height 15
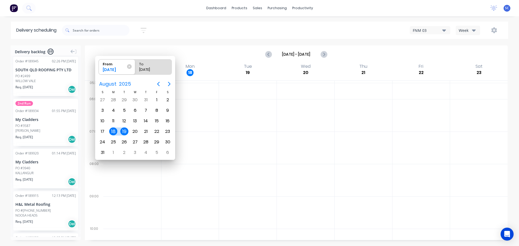
click at [129, 66] on icon at bounding box center [129, 66] width 5 height 5
click at [99, 66] on input "From 18/08/25" at bounding box center [99, 66] width 0 height 15
click at [123, 132] on div "19" at bounding box center [124, 132] width 8 height 8
radio input "false"
radio input "true"
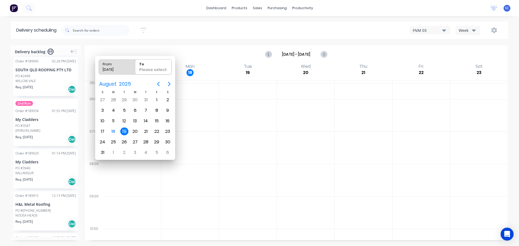
click at [123, 132] on div "19" at bounding box center [124, 132] width 8 height 8
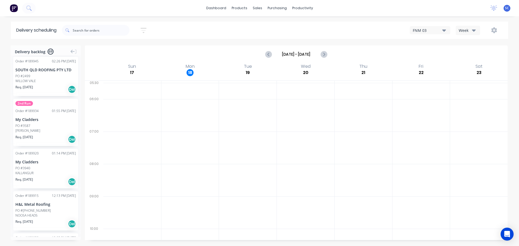
click at [143, 28] on icon "button" at bounding box center [144, 30] width 6 height 7
click at [122, 69] on span "Sort by Suburb" at bounding box center [114, 67] width 35 height 6
click at [105, 128] on div "Suburb" at bounding box center [118, 128] width 51 height 10
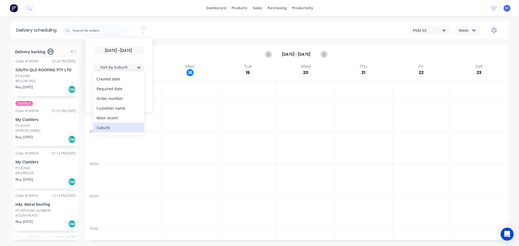
scroll to position [1727, 0]
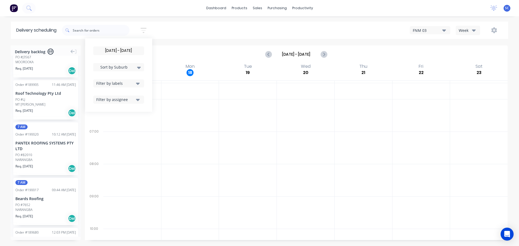
click at [178, 26] on div "19/08/25 - 19/08/25 Sort by Suburb Created date Required date Order number Cust…" at bounding box center [285, 30] width 446 height 15
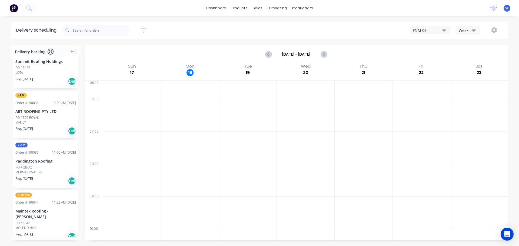
scroll to position [1495, 0]
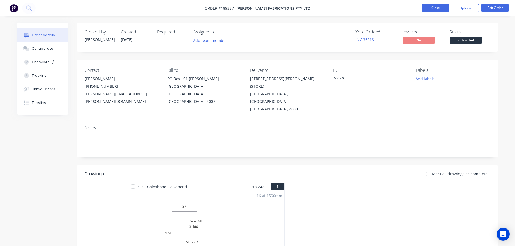
click at [442, 5] on button "Close" at bounding box center [435, 8] width 27 height 8
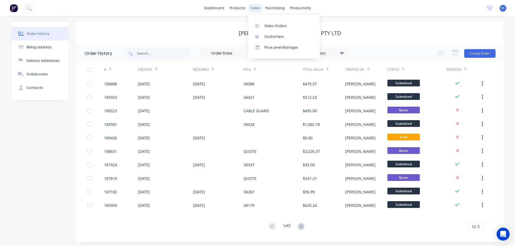
click at [258, 8] on div "sales" at bounding box center [255, 8] width 15 height 8
click at [275, 37] on div "Customers" at bounding box center [273, 36] width 19 height 5
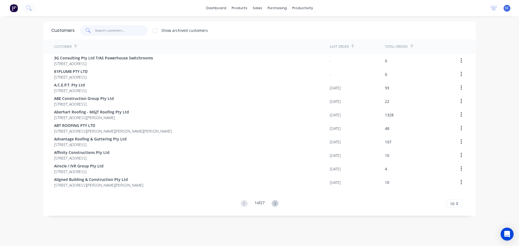
click at [104, 32] on input "text" at bounding box center [121, 30] width 53 height 11
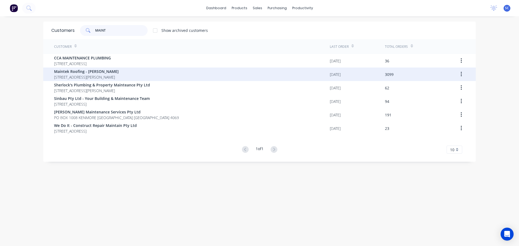
type input "MAINT"
click at [78, 73] on span "Maintek Roofing - [PERSON_NAME]" at bounding box center [86, 72] width 65 height 6
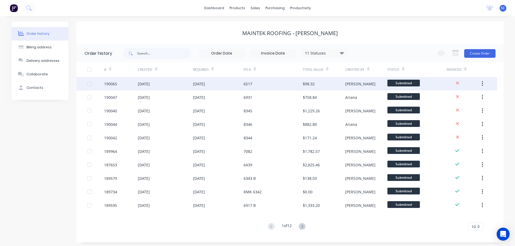
click at [205, 85] on div "[DATE]" at bounding box center [199, 84] width 12 height 6
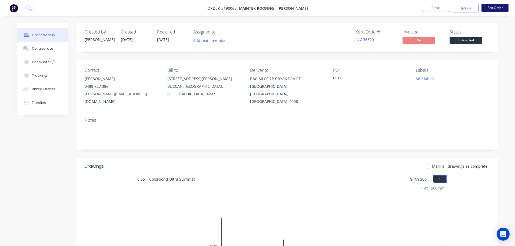
click at [494, 6] on button "Edit Order" at bounding box center [494, 8] width 27 height 8
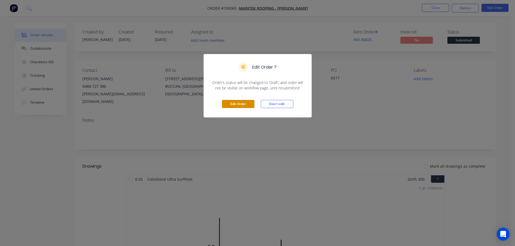
drag, startPoint x: 234, startPoint y: 103, endPoint x: 238, endPoint y: 105, distance: 4.4
click at [234, 103] on button "Edit Order" at bounding box center [238, 104] width 32 height 8
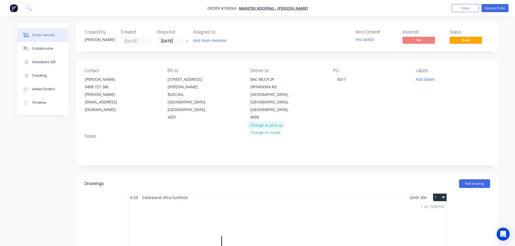
click at [266, 121] on button "Change to pick up" at bounding box center [266, 124] width 38 height 7
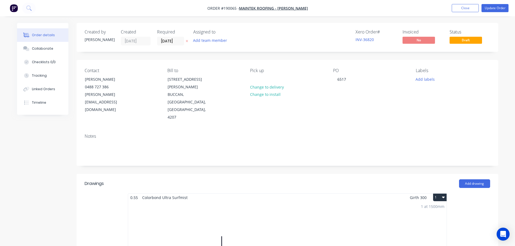
click at [186, 41] on icon at bounding box center [187, 40] width 2 height 3
click at [166, 42] on input at bounding box center [171, 41] width 29 height 8
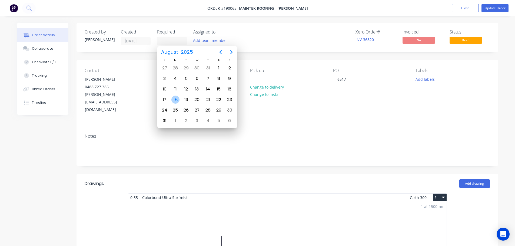
click at [176, 97] on div "18" at bounding box center [175, 100] width 8 height 8
type input "[DATE]"
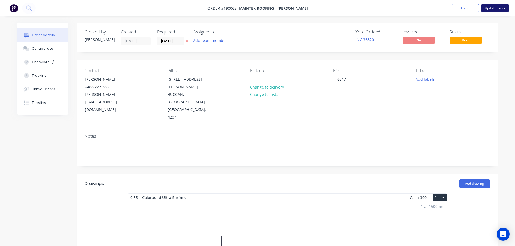
click at [496, 6] on button "Update Order" at bounding box center [494, 8] width 27 height 8
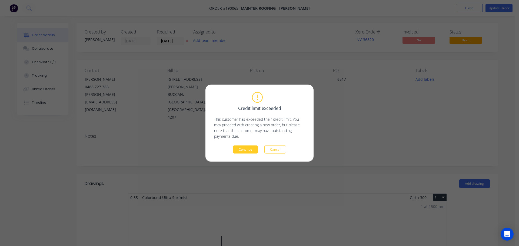
click at [247, 147] on button "Continue" at bounding box center [245, 149] width 25 height 8
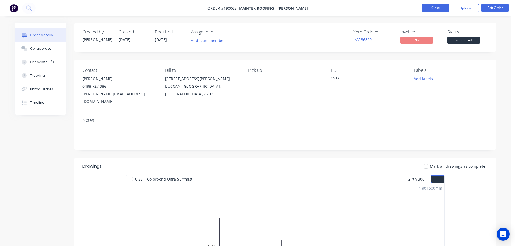
click at [438, 9] on button "Close" at bounding box center [435, 8] width 27 height 8
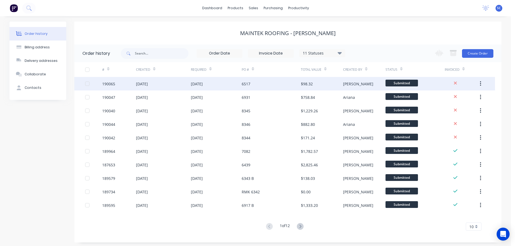
click at [192, 88] on div "[DATE]" at bounding box center [216, 84] width 51 height 14
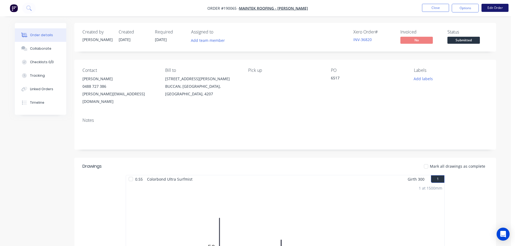
click at [499, 8] on button "Edit Order" at bounding box center [494, 8] width 27 height 8
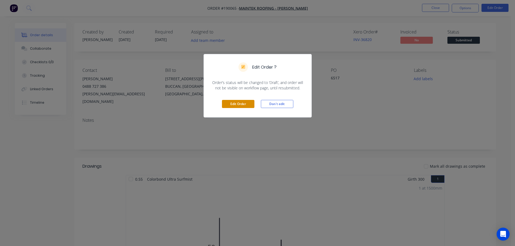
click at [237, 105] on button "Edit Order" at bounding box center [238, 104] width 32 height 8
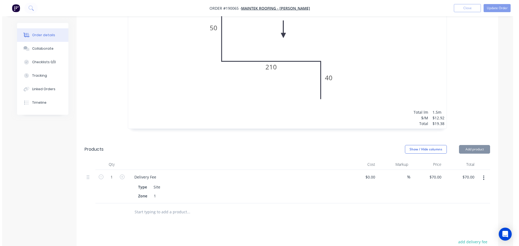
scroll to position [243, 0]
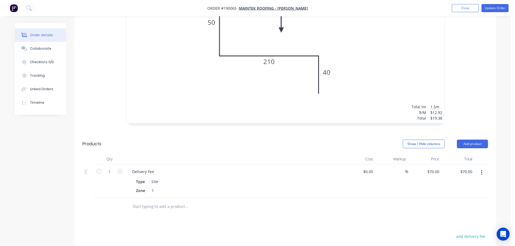
click at [483, 168] on button "button" at bounding box center [481, 173] width 13 height 10
click at [450, 215] on div "Delete" at bounding box center [462, 219] width 42 height 8
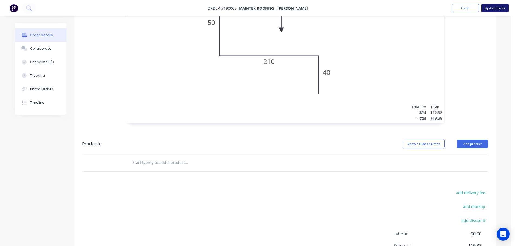
click at [494, 6] on button "Update Order" at bounding box center [494, 8] width 27 height 8
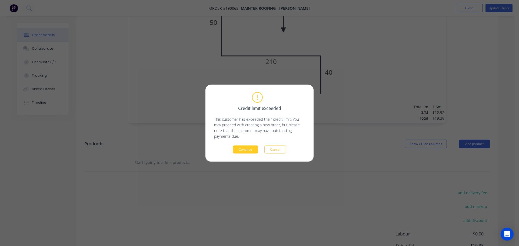
click at [240, 149] on button "Continue" at bounding box center [245, 149] width 25 height 8
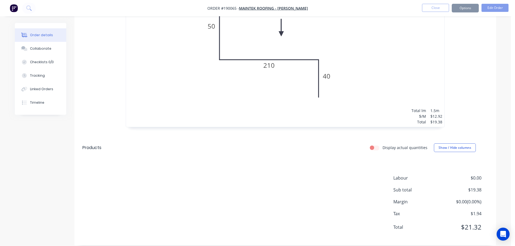
scroll to position [202, 0]
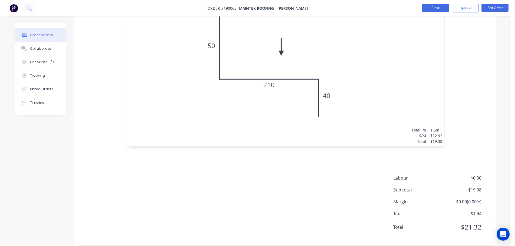
click at [443, 9] on button "Close" at bounding box center [435, 8] width 27 height 8
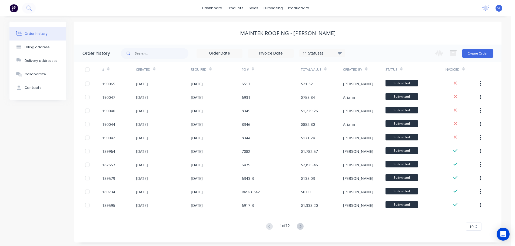
click at [204, 28] on div "Maintek Roofing - [PERSON_NAME]" at bounding box center [287, 33] width 427 height 23
drag, startPoint x: 261, startPoint y: 6, endPoint x: 251, endPoint y: 9, distance: 10.0
click at [258, 7] on div "dashboard products sales purchasing productivity" at bounding box center [255, 8] width 112 height 8
click at [252, 7] on div "sales" at bounding box center [253, 8] width 15 height 8
click at [278, 38] on div "Customers" at bounding box center [271, 36] width 19 height 5
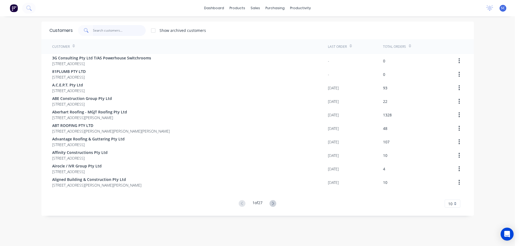
click at [104, 29] on input "text" at bounding box center [119, 30] width 53 height 11
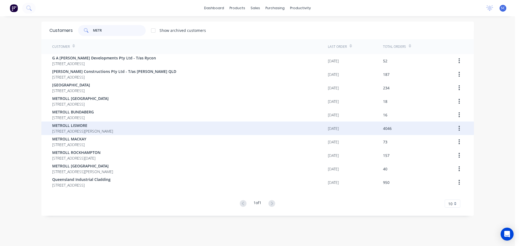
type input "METR"
click at [68, 130] on span "[STREET_ADDRESS][PERSON_NAME]" at bounding box center [82, 131] width 61 height 6
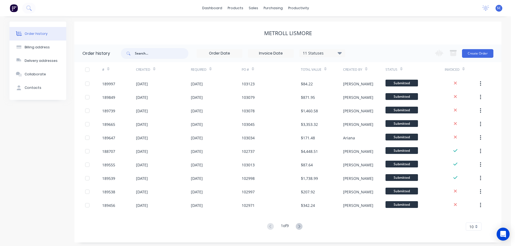
click at [142, 54] on input "text" at bounding box center [162, 53] width 54 height 11
type input "103045"
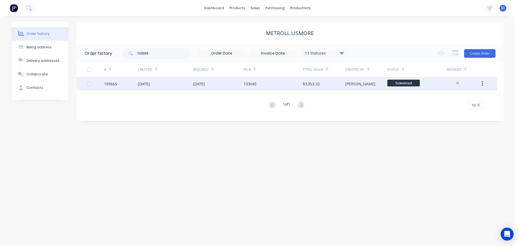
click at [252, 84] on div "103045" at bounding box center [250, 84] width 13 height 6
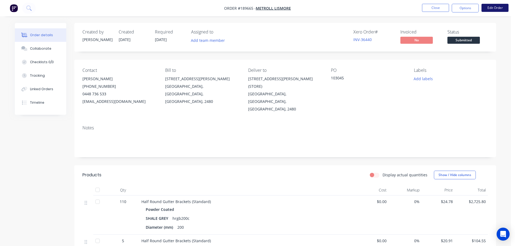
click at [496, 7] on button "Edit Order" at bounding box center [494, 8] width 27 height 8
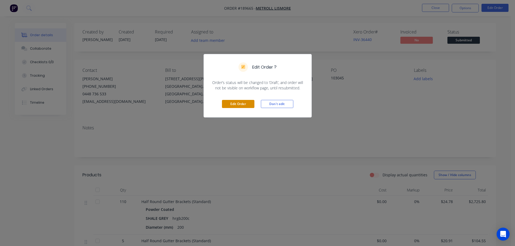
drag, startPoint x: 241, startPoint y: 103, endPoint x: 244, endPoint y: 103, distance: 3.0
click at [241, 103] on button "Edit Order" at bounding box center [238, 104] width 32 height 8
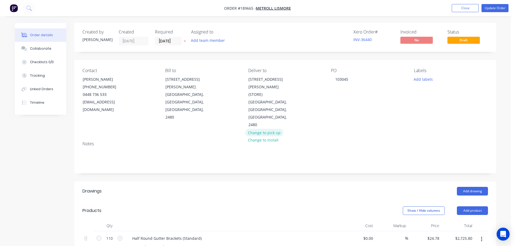
click at [269, 129] on button "Change to pick up" at bounding box center [264, 132] width 38 height 7
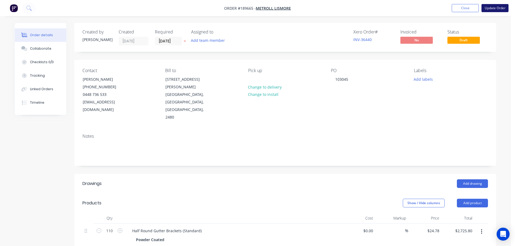
click at [496, 8] on button "Update Order" at bounding box center [494, 8] width 27 height 8
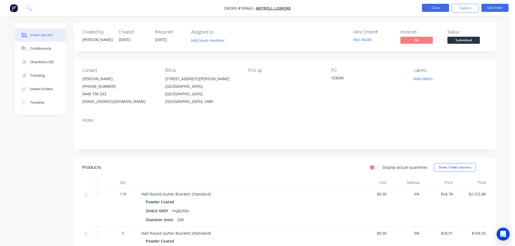
click at [444, 8] on button "Close" at bounding box center [435, 8] width 27 height 8
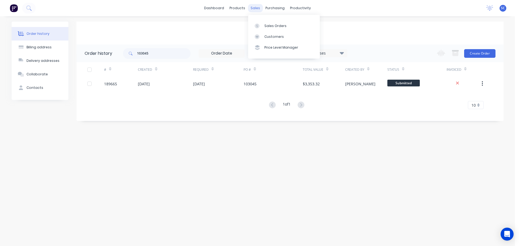
click at [250, 9] on div "sales" at bounding box center [255, 8] width 15 height 8
click at [277, 36] on div "Customers" at bounding box center [273, 36] width 19 height 5
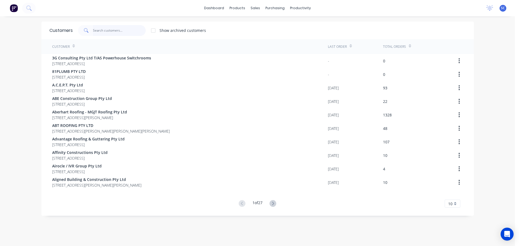
click at [106, 32] on input "text" at bounding box center [119, 30] width 53 height 11
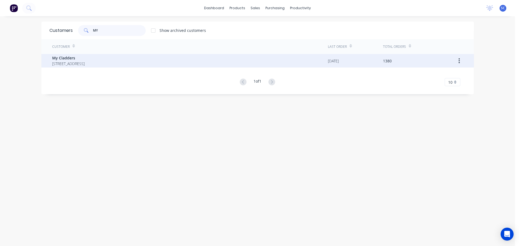
type input "MY"
click at [77, 59] on span "My Cladders" at bounding box center [68, 58] width 32 height 6
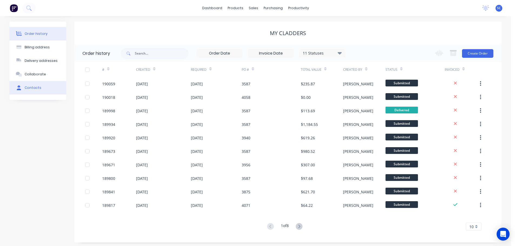
drag, startPoint x: 32, startPoint y: 88, endPoint x: 61, endPoint y: 91, distance: 29.1
click at [32, 88] on div "Contacts" at bounding box center [33, 87] width 17 height 5
select select "AU"
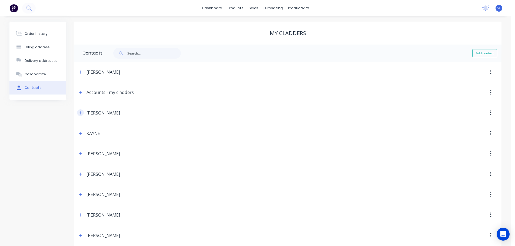
click at [80, 114] on icon "button" at bounding box center [80, 113] width 3 height 4
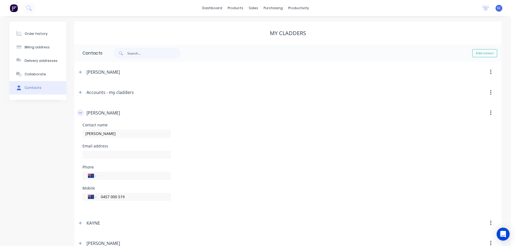
click at [78, 112] on button "button" at bounding box center [80, 112] width 7 height 7
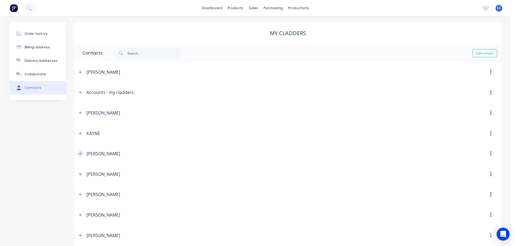
click at [80, 153] on icon "button" at bounding box center [80, 154] width 3 height 4
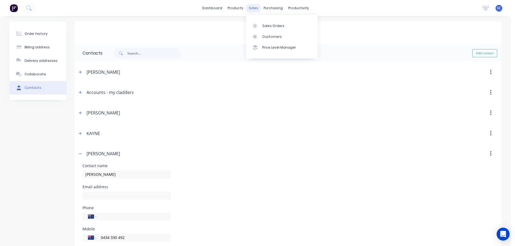
click at [254, 8] on div "sales" at bounding box center [253, 8] width 15 height 8
click at [267, 37] on div "Customers" at bounding box center [271, 36] width 19 height 5
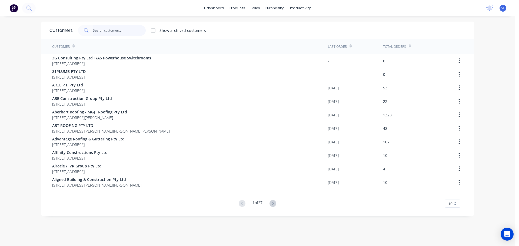
click at [103, 30] on input "text" at bounding box center [119, 30] width 53 height 11
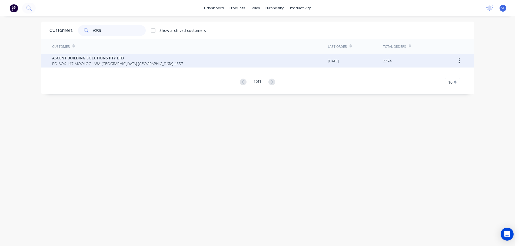
type input "ASCE"
click at [59, 56] on span "ASCENT BUILDING SOLUTIONS PTY LTD" at bounding box center [117, 58] width 131 height 6
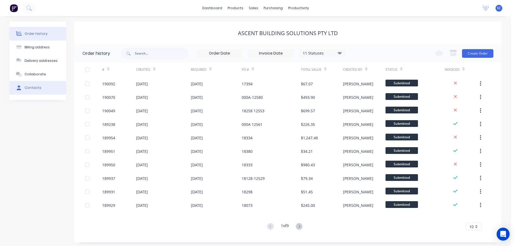
click at [36, 89] on div "Contacts" at bounding box center [33, 87] width 17 height 5
select select "AU"
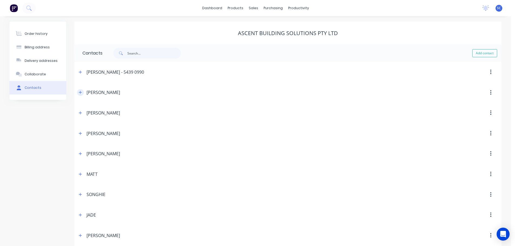
click at [82, 92] on icon "button" at bounding box center [80, 93] width 3 height 4
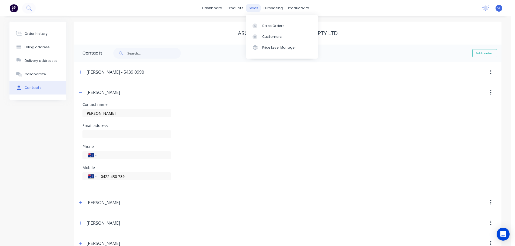
click at [256, 7] on div "sales" at bounding box center [253, 8] width 15 height 8
click at [218, 7] on link "dashboard" at bounding box center [211, 8] width 25 height 8
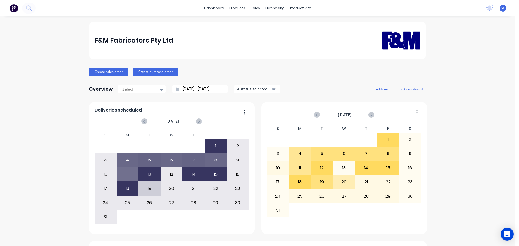
click at [214, 37] on div "F&M Fabricators Pty Ltd" at bounding box center [258, 41] width 326 height 34
click at [271, 36] on div "Customers" at bounding box center [271, 36] width 19 height 5
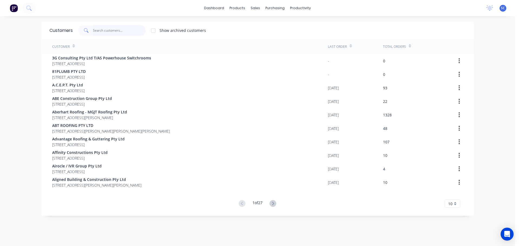
click at [103, 32] on input "text" at bounding box center [119, 30] width 53 height 11
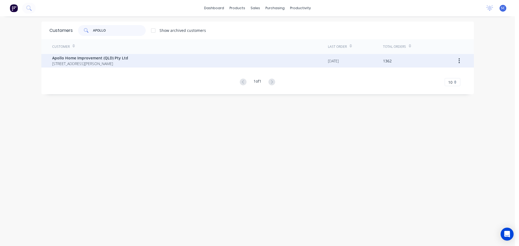
type input "APOLLO"
click at [78, 61] on span "[STREET_ADDRESS][PERSON_NAME]" at bounding box center [90, 64] width 76 height 6
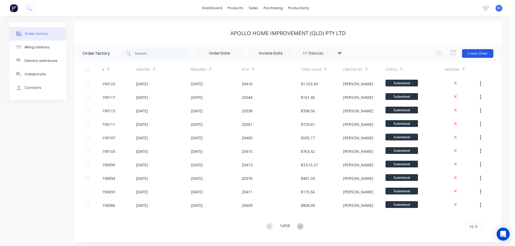
click at [469, 51] on button "Create Order" at bounding box center [477, 53] width 31 height 9
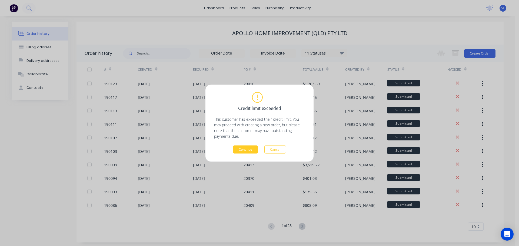
click at [242, 149] on button "Continue" at bounding box center [245, 149] width 25 height 8
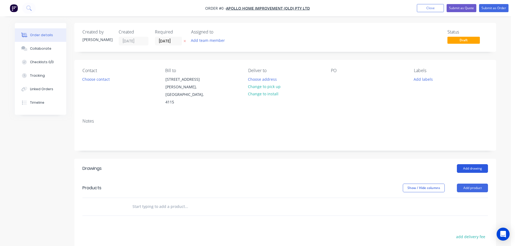
click at [472, 164] on button "Add drawing" at bounding box center [472, 168] width 31 height 9
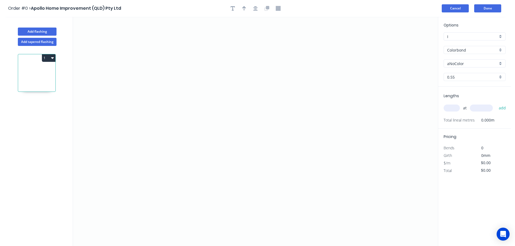
click at [459, 10] on button "Cancel" at bounding box center [455, 8] width 27 height 8
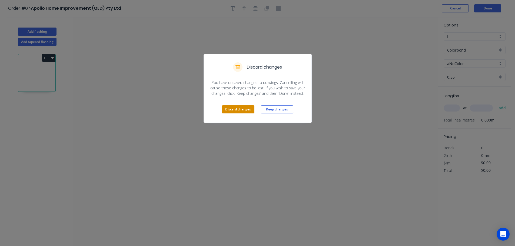
click at [233, 111] on button "Discard changes" at bounding box center [238, 109] width 32 height 8
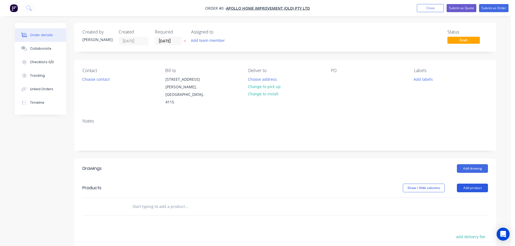
click at [471, 184] on button "Add product" at bounding box center [472, 188] width 31 height 9
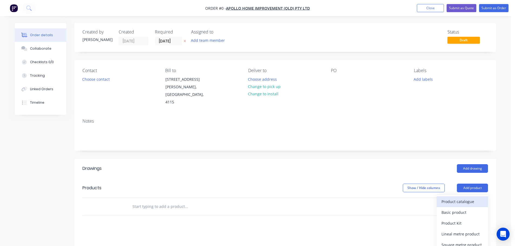
click at [450, 198] on div "Product catalogue" at bounding box center [462, 202] width 42 height 8
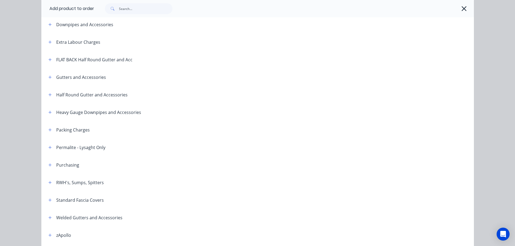
scroll to position [81, 0]
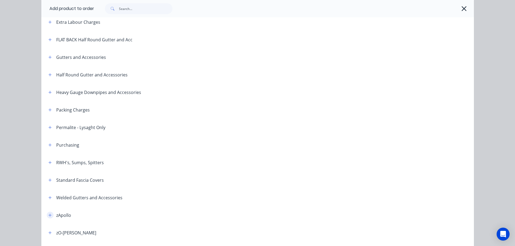
click at [48, 216] on icon "button" at bounding box center [49, 215] width 3 height 3
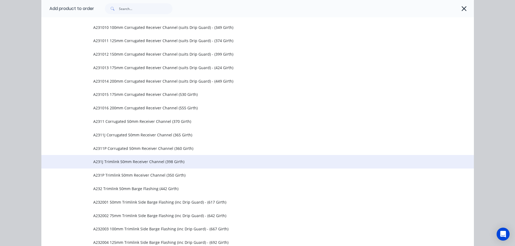
scroll to position [595, 0]
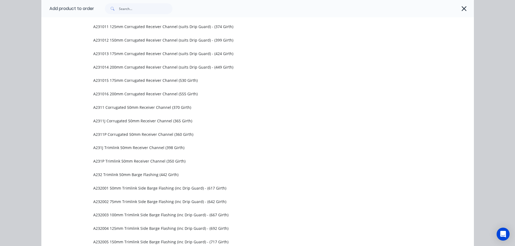
click at [462, 7] on icon "button" at bounding box center [464, 8] width 5 height 5
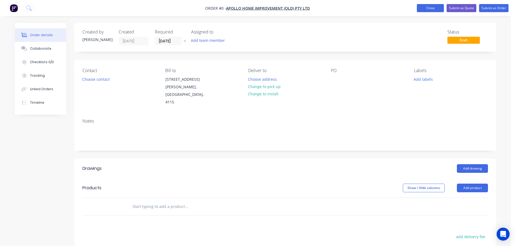
click at [425, 6] on button "Close" at bounding box center [430, 8] width 27 height 8
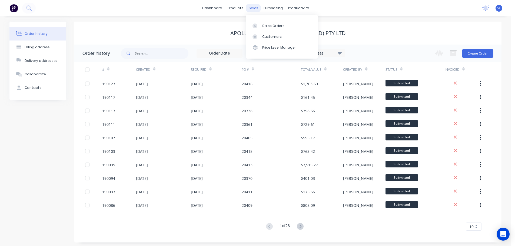
click at [254, 5] on div "sales" at bounding box center [253, 8] width 15 height 8
click at [268, 33] on link "Customers" at bounding box center [282, 36] width 72 height 11
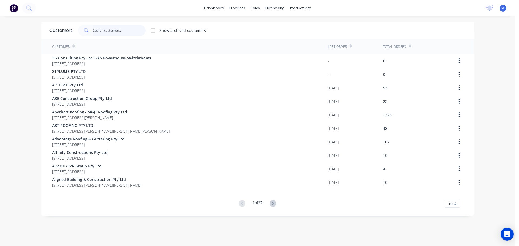
click at [102, 29] on input "text" at bounding box center [119, 30] width 53 height 11
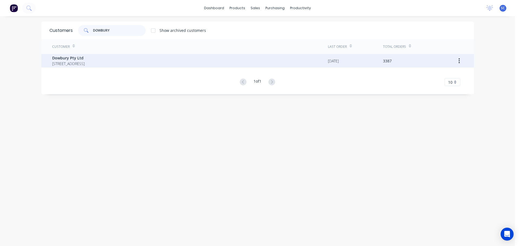
type input "DOWBURY"
click at [78, 64] on span "[STREET_ADDRESS]" at bounding box center [68, 64] width 32 height 6
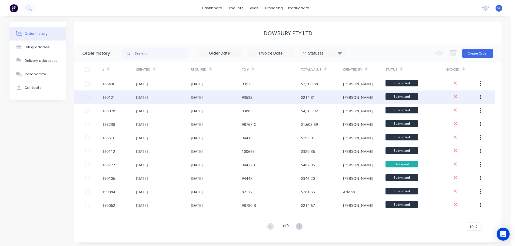
click at [170, 99] on div "[DATE]" at bounding box center [163, 98] width 55 height 14
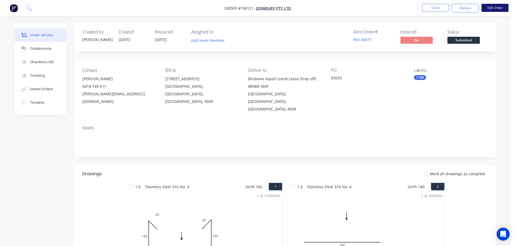
click at [492, 5] on button "Edit Order" at bounding box center [494, 8] width 27 height 8
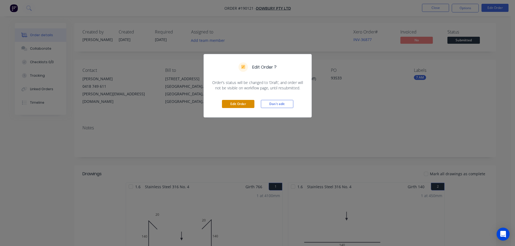
click at [239, 103] on button "Edit Order" at bounding box center [238, 104] width 32 height 8
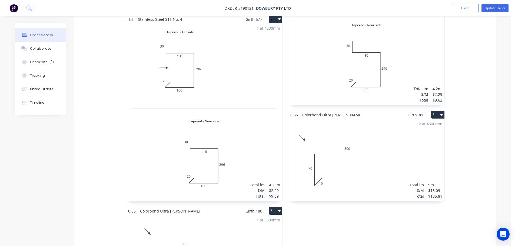
scroll to position [487, 0]
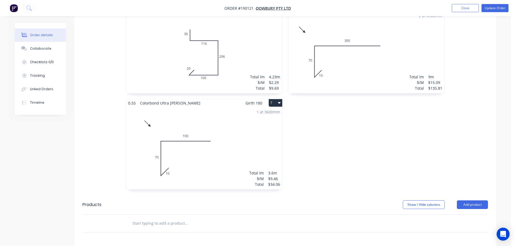
click at [185, 154] on div "1 at 3600mm Total lm $/M Total 3.6m $9.46 $34.06" at bounding box center [204, 148] width 156 height 82
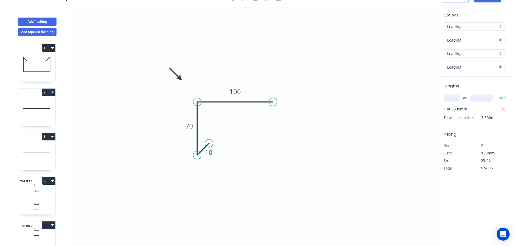
scroll to position [10, 0]
click at [190, 127] on tspan "70" at bounding box center [189, 126] width 8 height 9
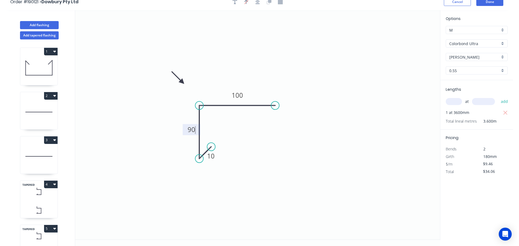
scroll to position [0, 0]
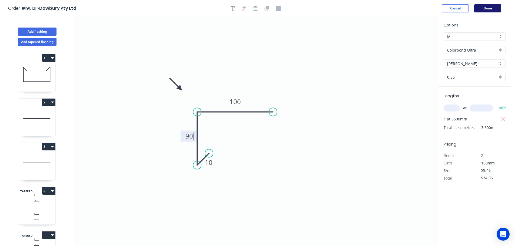
click at [488, 10] on button "Done" at bounding box center [487, 8] width 27 height 8
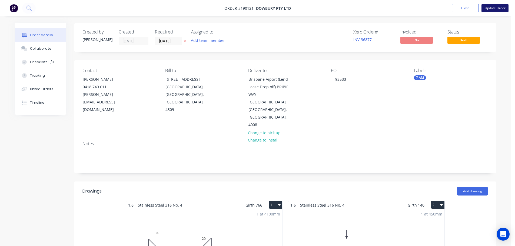
click at [493, 8] on button "Update Order" at bounding box center [494, 8] width 27 height 8
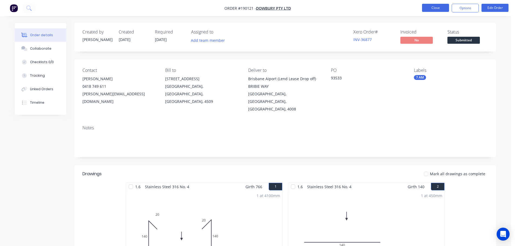
click at [440, 9] on button "Close" at bounding box center [435, 8] width 27 height 8
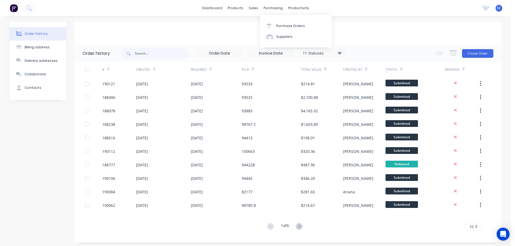
click at [253, 4] on div "dashboard products sales purchasing productivity dashboard products Product Cat…" at bounding box center [255, 8] width 511 height 16
click at [254, 9] on div "sales" at bounding box center [253, 8] width 15 height 8
click at [277, 23] on link "Sales Orders" at bounding box center [282, 25] width 72 height 11
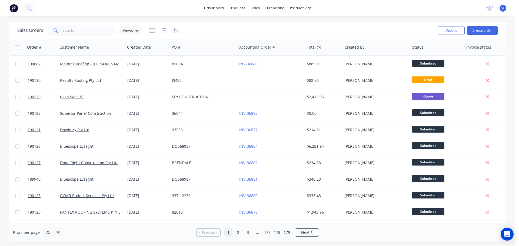
click at [162, 29] on icon "button" at bounding box center [164, 30] width 5 height 4
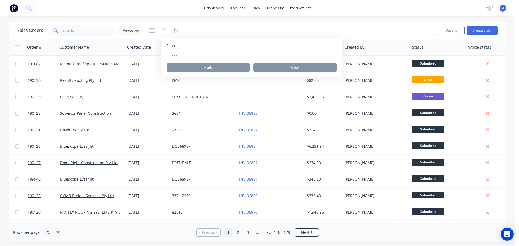
click at [173, 56] on button "add" at bounding box center [174, 56] width 14 height 4
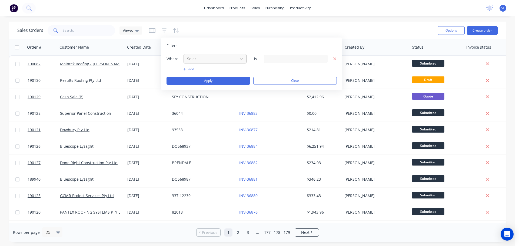
click at [210, 57] on div at bounding box center [211, 58] width 48 height 7
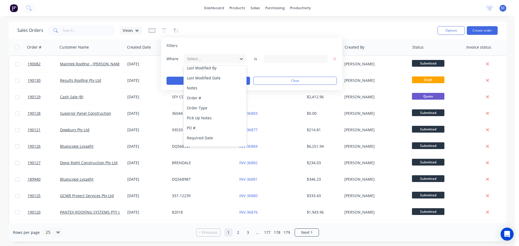
scroll to position [131, 0]
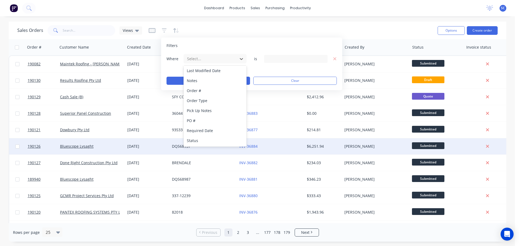
click at [204, 142] on div "Status" at bounding box center [215, 141] width 63 height 10
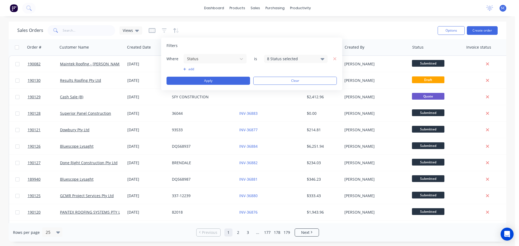
click at [321, 59] on icon at bounding box center [323, 59] width 4 height 6
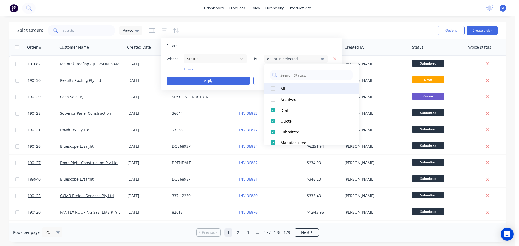
click at [272, 89] on div at bounding box center [273, 88] width 11 height 11
click at [273, 89] on div at bounding box center [273, 88] width 11 height 11
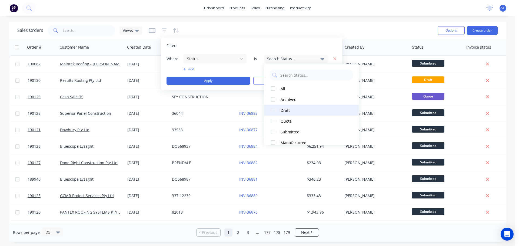
click at [274, 111] on div at bounding box center [273, 110] width 11 height 11
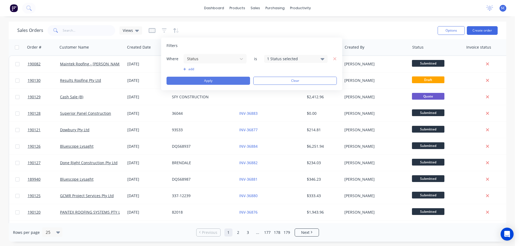
click at [205, 79] on button "Apply" at bounding box center [209, 81] width 84 height 8
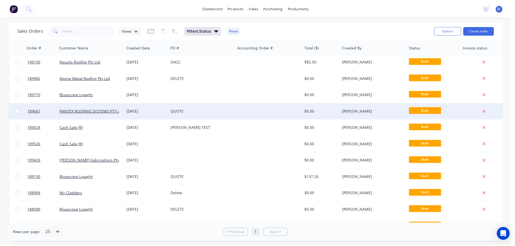
scroll to position [0, 0]
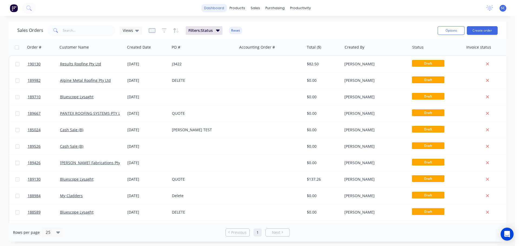
click at [217, 6] on link "dashboard" at bounding box center [213, 8] width 25 height 8
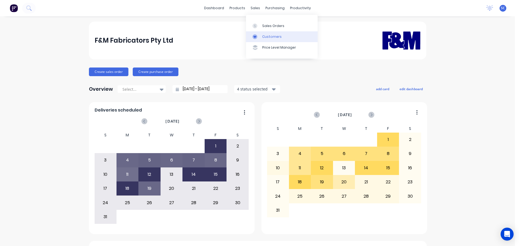
click at [277, 38] on div "Customers" at bounding box center [271, 36] width 19 height 5
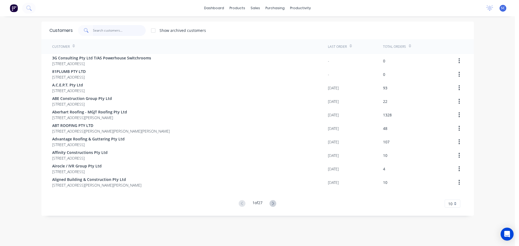
click at [102, 30] on input "text" at bounding box center [119, 30] width 53 height 11
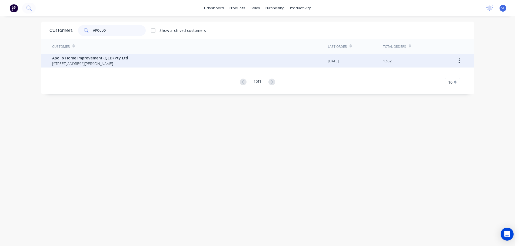
type input "APOLLO"
click at [85, 64] on span "[STREET_ADDRESS][PERSON_NAME]" at bounding box center [90, 64] width 76 height 6
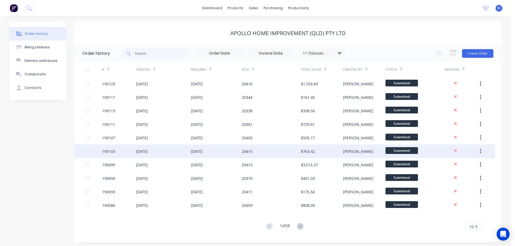
click at [182, 151] on div "[DATE]" at bounding box center [163, 152] width 55 height 14
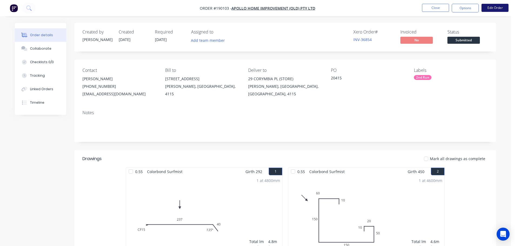
click at [500, 6] on button "Edit Order" at bounding box center [494, 8] width 27 height 8
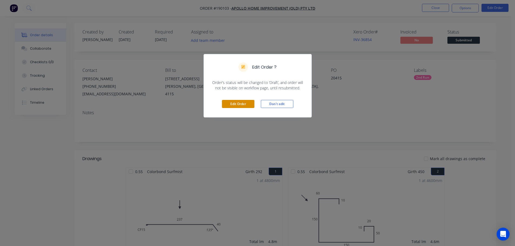
click at [234, 104] on button "Edit Order" at bounding box center [238, 104] width 32 height 8
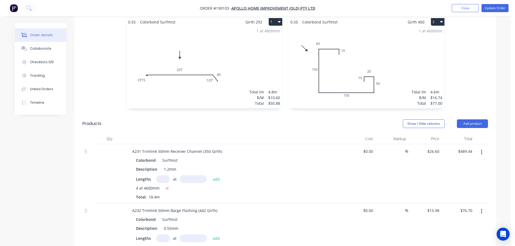
scroll to position [189, 0]
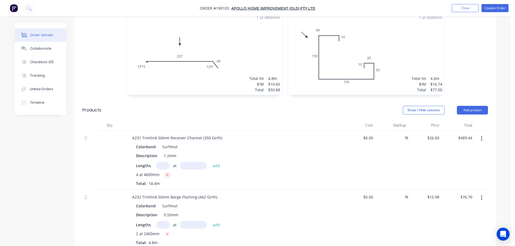
click at [168, 173] on icon "button" at bounding box center [167, 175] width 4 height 5
type input "$0.00"
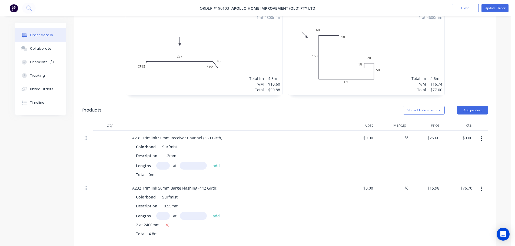
click at [164, 162] on input "text" at bounding box center [163, 166] width 14 height 8
type input "1"
type input "4600"
click at [210, 162] on button "add" at bounding box center [216, 165] width 13 height 7
type input "$122.36"
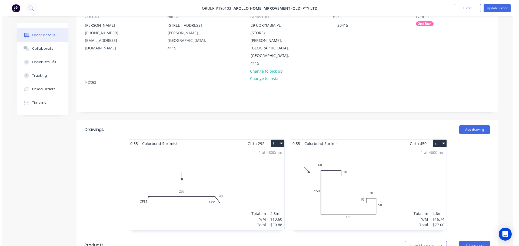
scroll to position [0, 0]
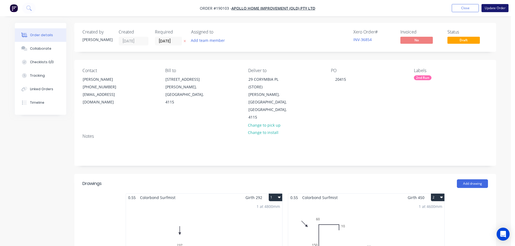
click at [496, 11] on button "Update Order" at bounding box center [494, 8] width 27 height 8
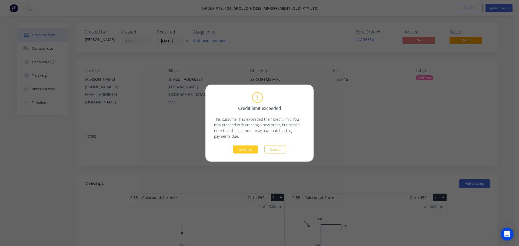
click at [241, 150] on button "Continue" at bounding box center [245, 149] width 25 height 8
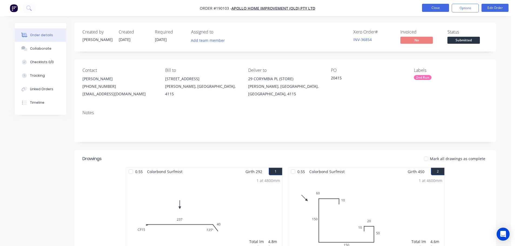
click at [440, 6] on button "Close" at bounding box center [435, 8] width 27 height 8
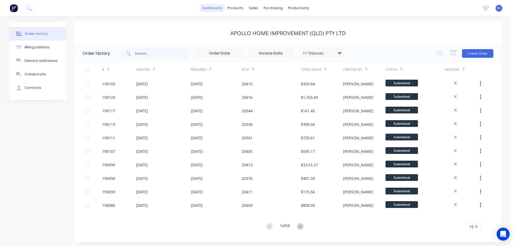
click at [219, 8] on link "dashboard" at bounding box center [211, 8] width 25 height 8
